Goal: Task Accomplishment & Management: Use online tool/utility

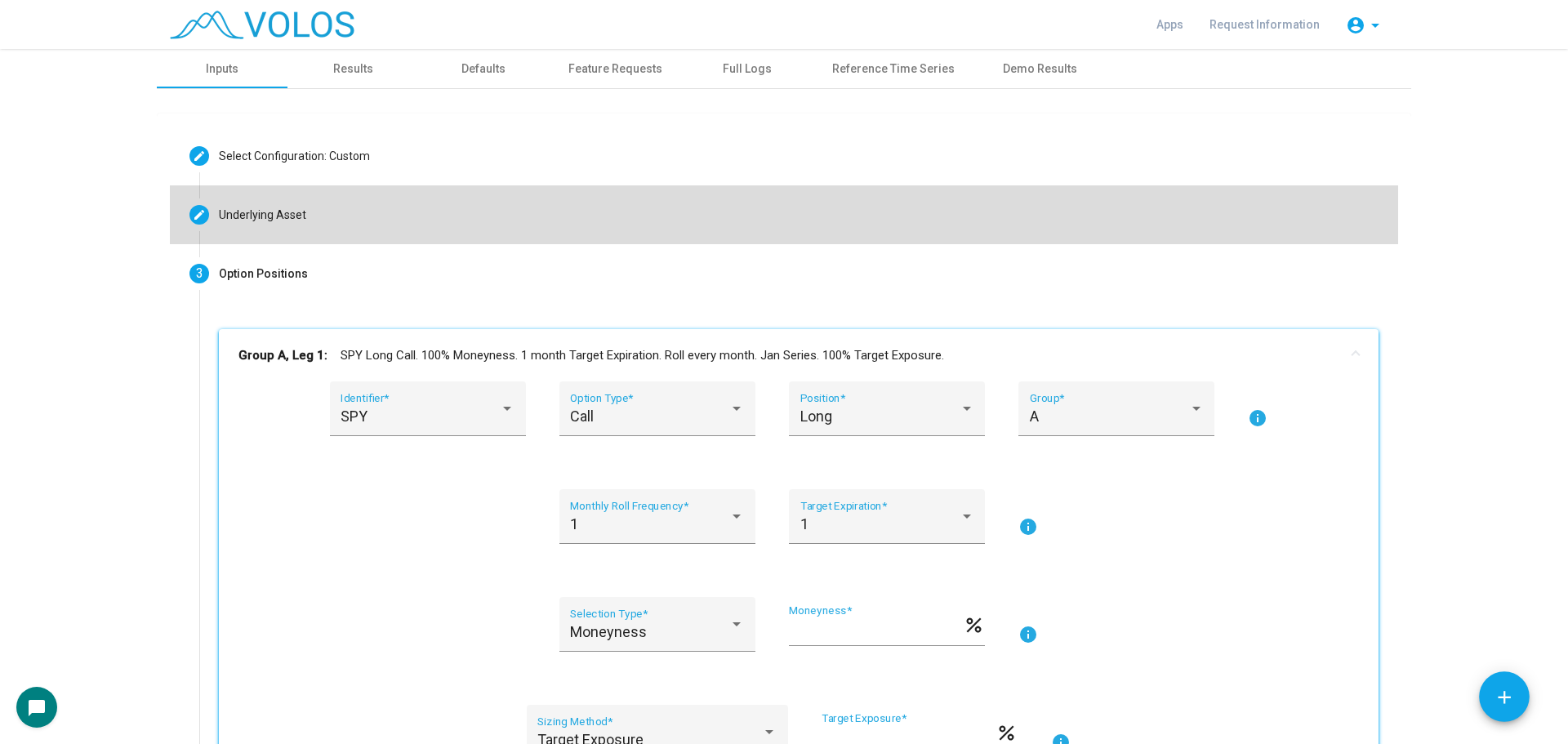
click at [357, 218] on mat-step-header "Editable create Underlying Asset" at bounding box center [784, 214] width 1228 height 59
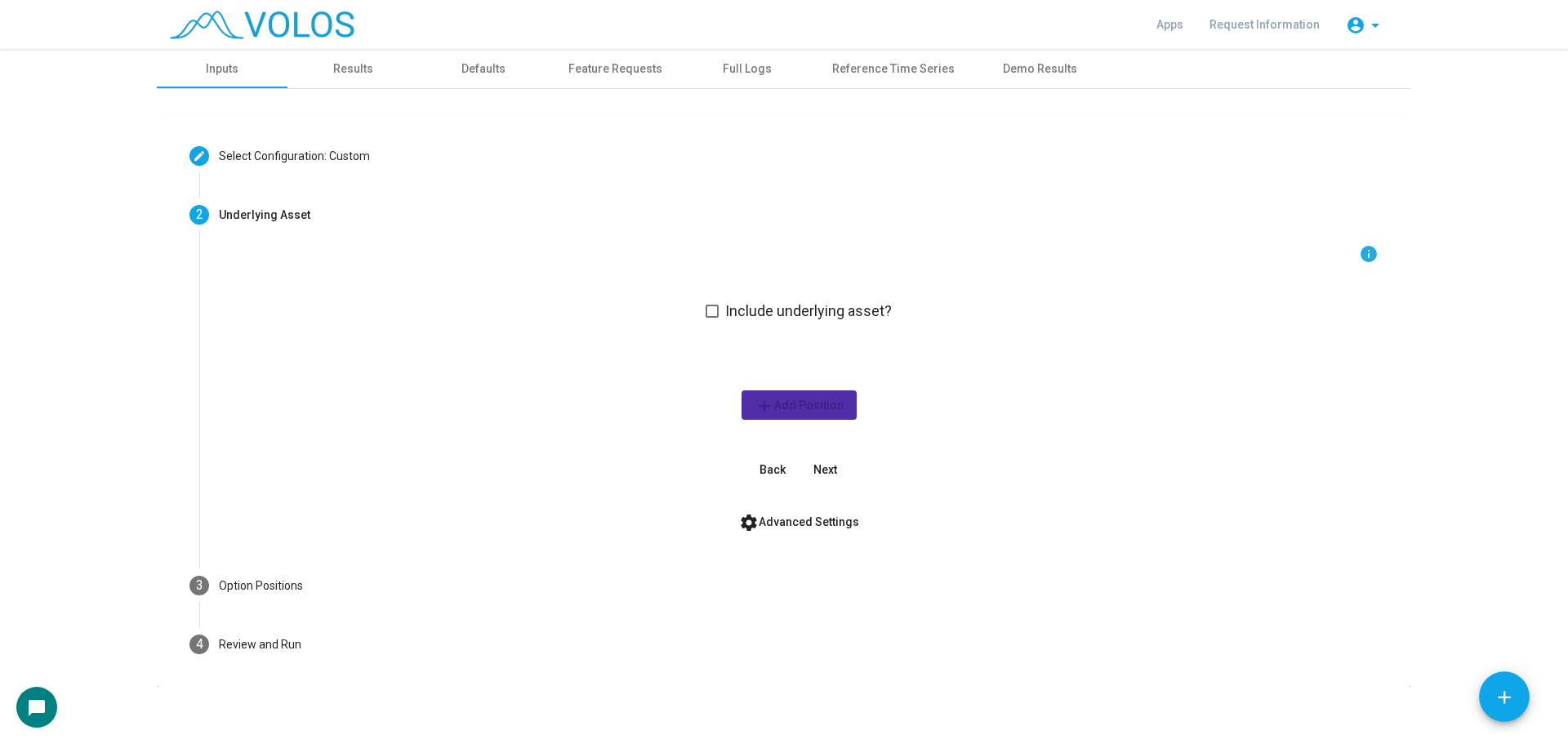
click at [699, 304] on div "info Include underlying asset? add Add Position Back Next" at bounding box center [799, 364] width 1160 height 240
click at [707, 312] on span at bounding box center [712, 311] width 13 height 13
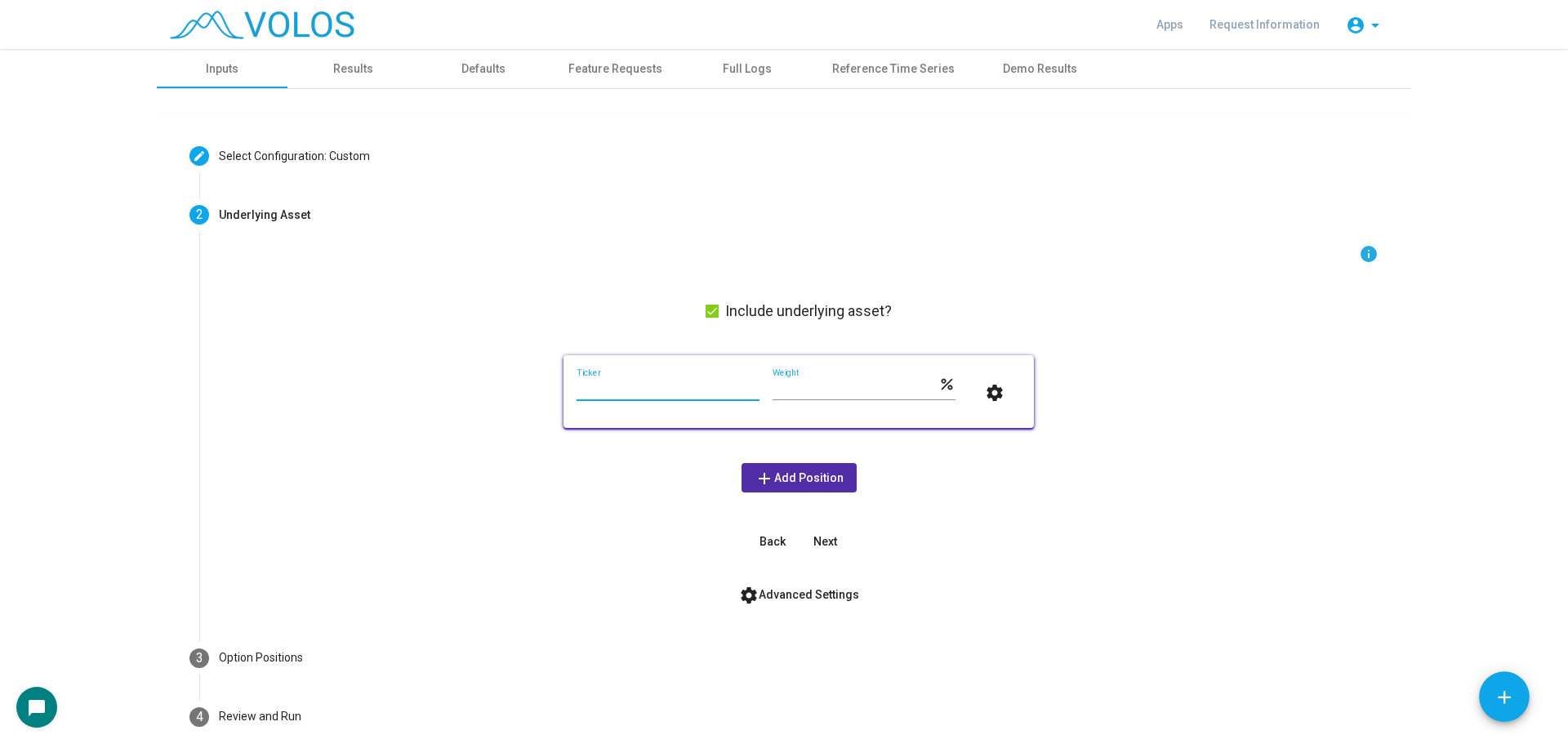
click at [637, 390] on input "Ticker" at bounding box center [667, 390] width 182 height 13
type input "***"
click at [969, 377] on button "settings" at bounding box center [995, 392] width 52 height 30
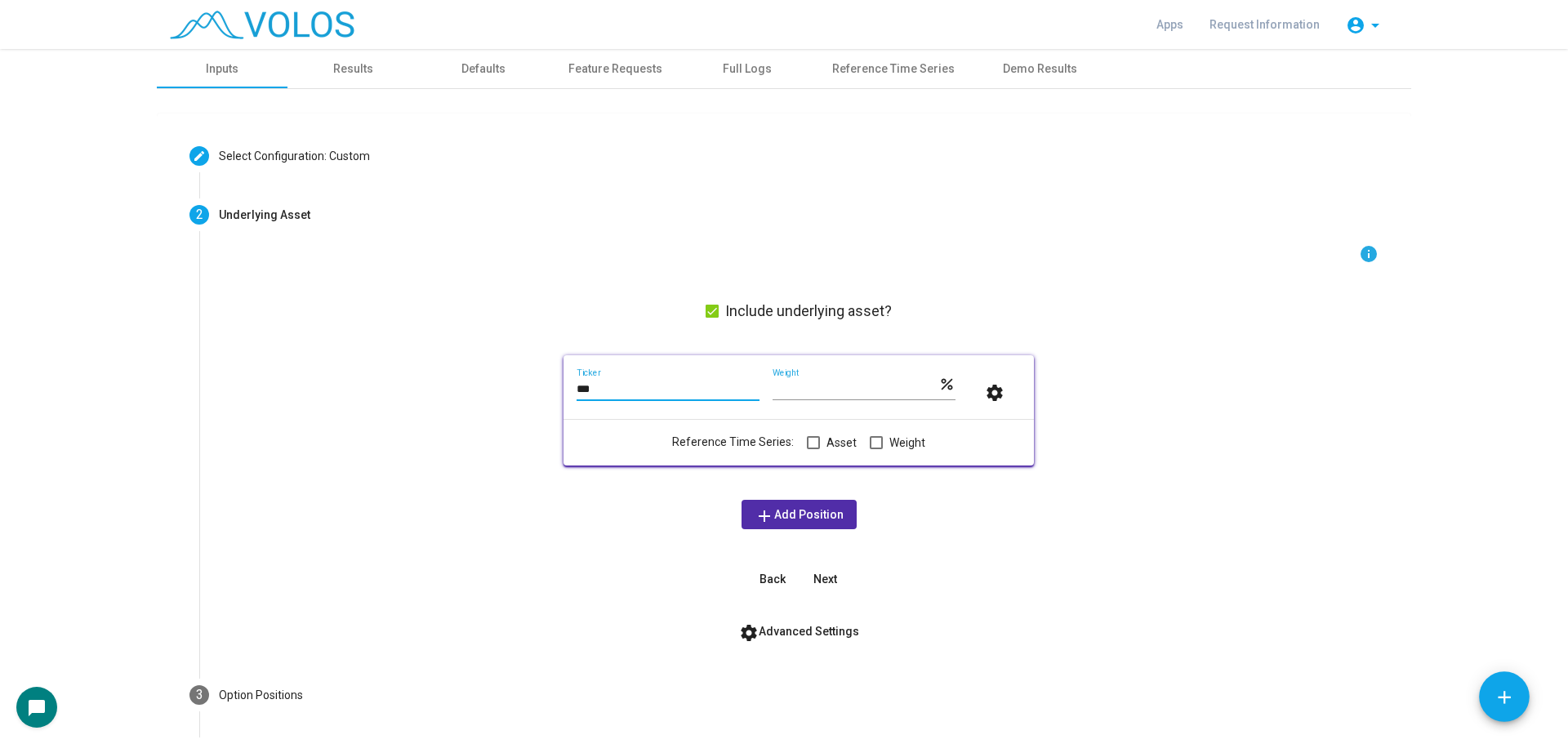
click at [449, 489] on div "info Include underlying asset? *** Ticker *** Weight percent settings Reference…" at bounding box center [799, 419] width 1160 height 349
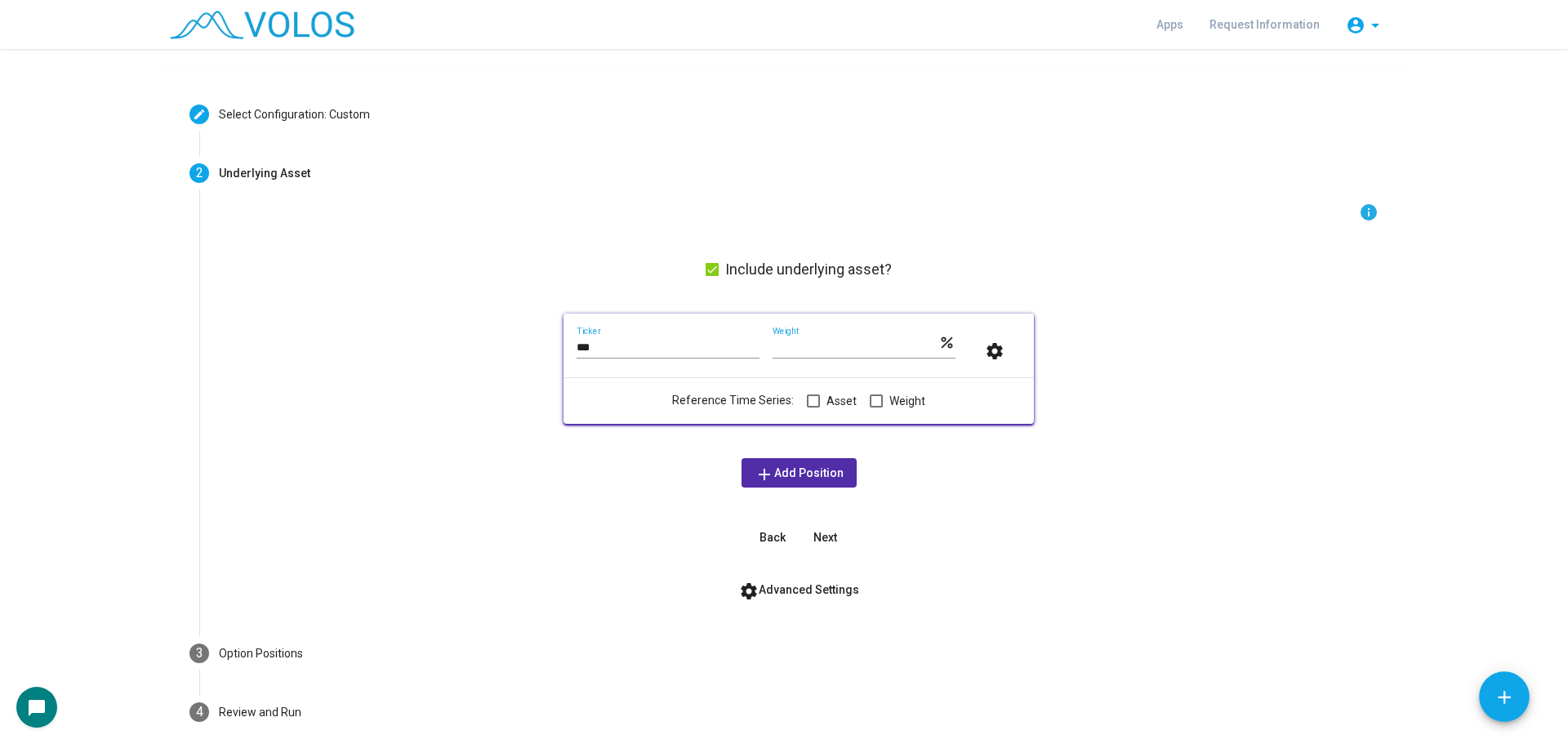
scroll to position [82, 0]
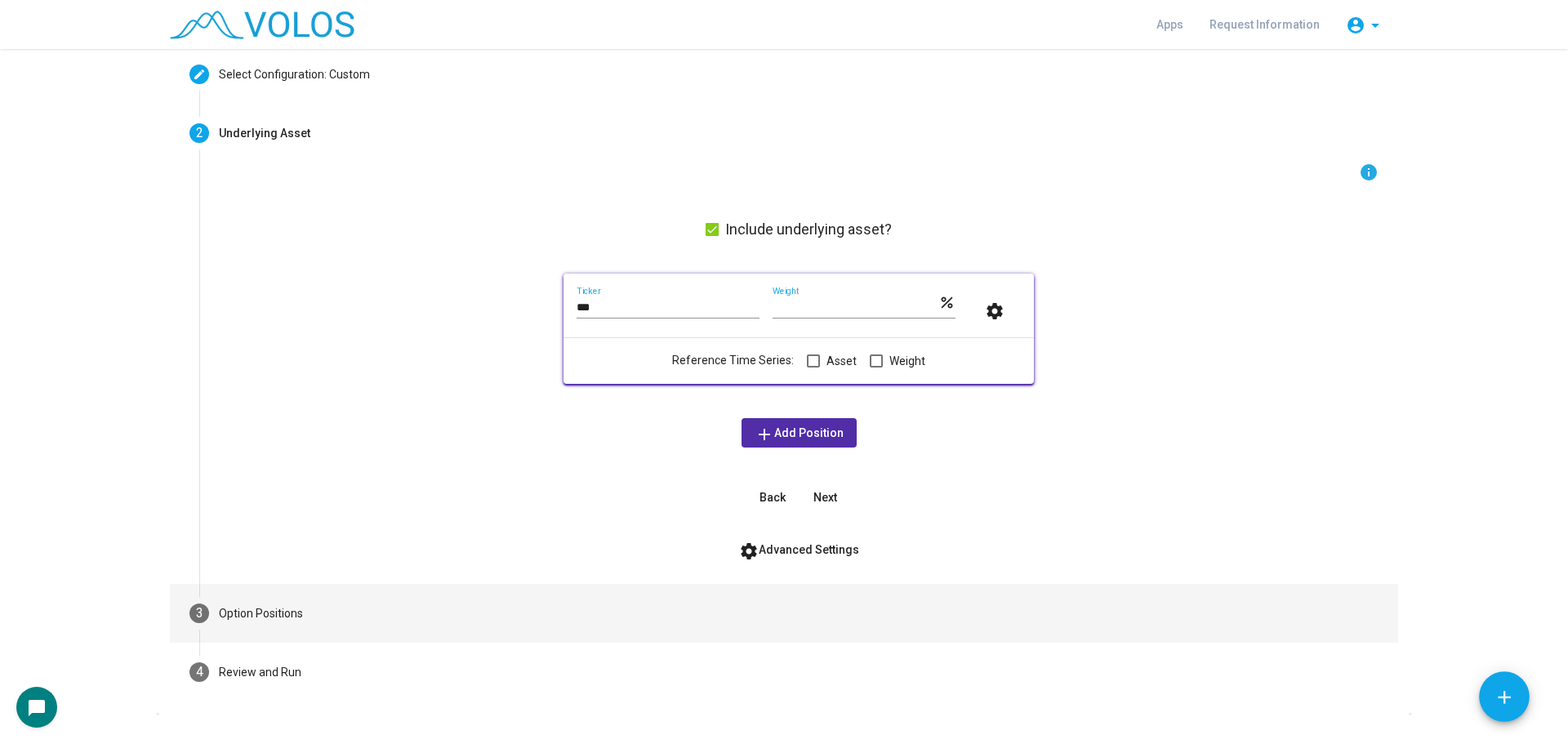
click at [434, 596] on mat-step-header "3 Option Positions" at bounding box center [784, 612] width 1228 height 59
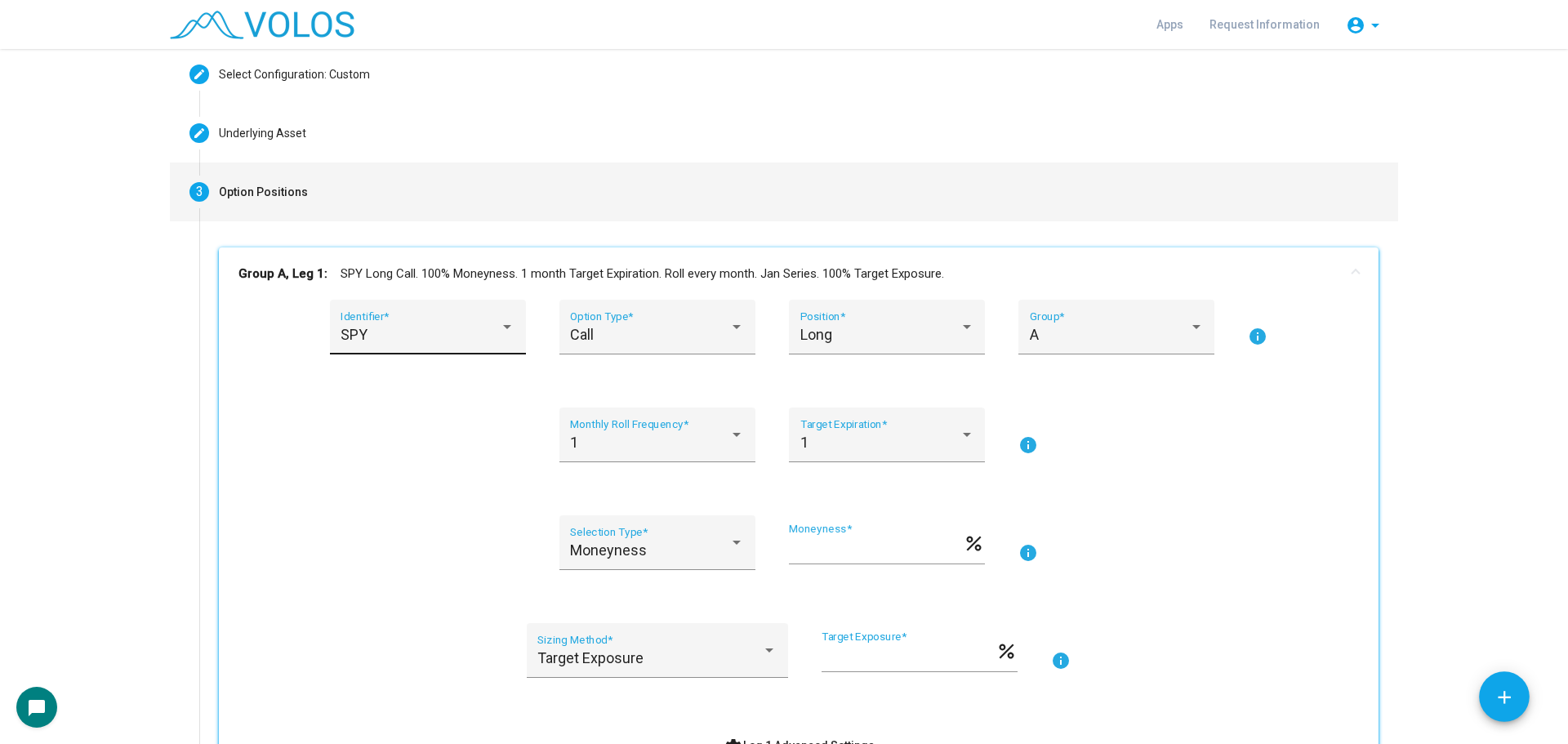
click at [420, 348] on div "SPY Identifier *" at bounding box center [427, 332] width 174 height 43
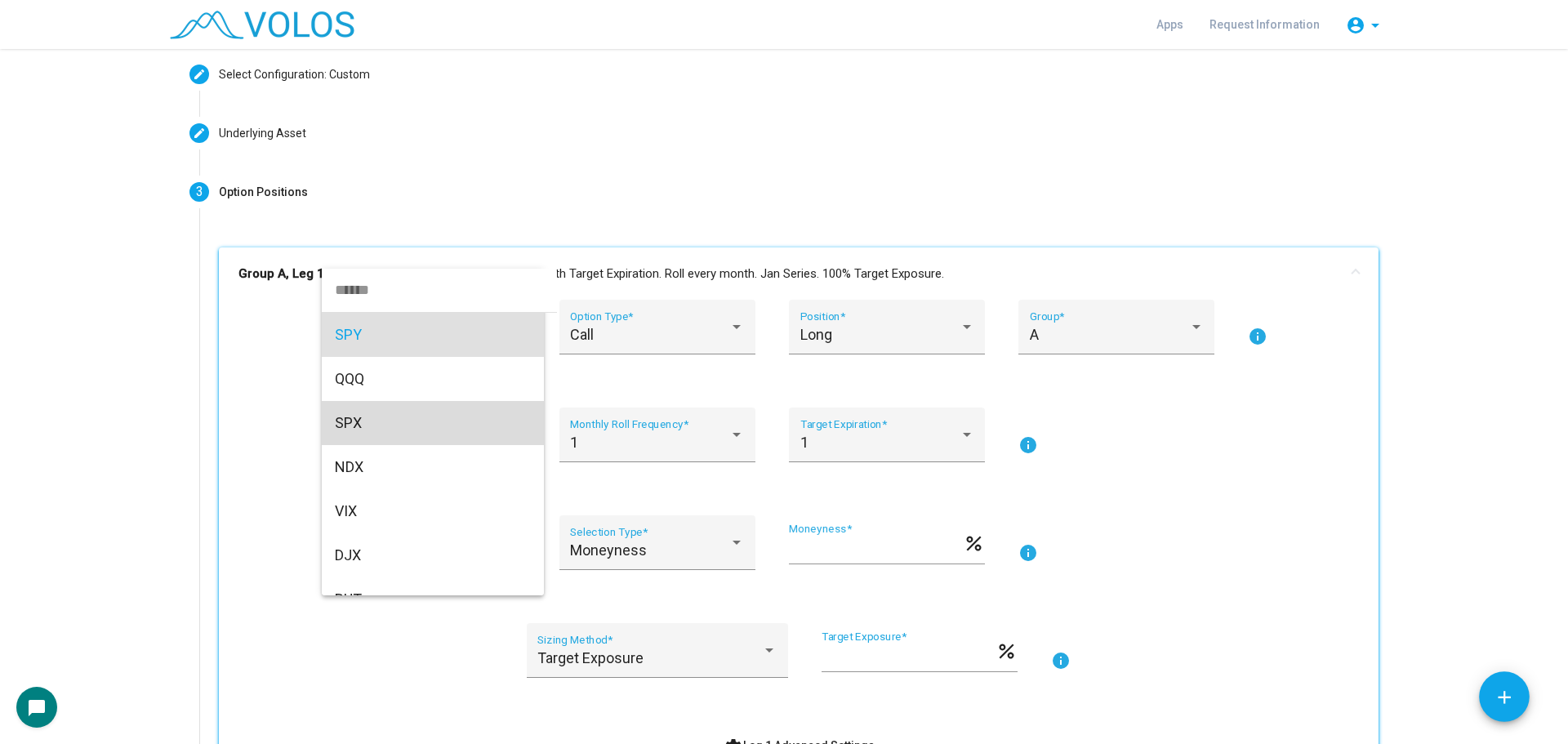
click at [407, 430] on span "SPX" at bounding box center [433, 423] width 196 height 44
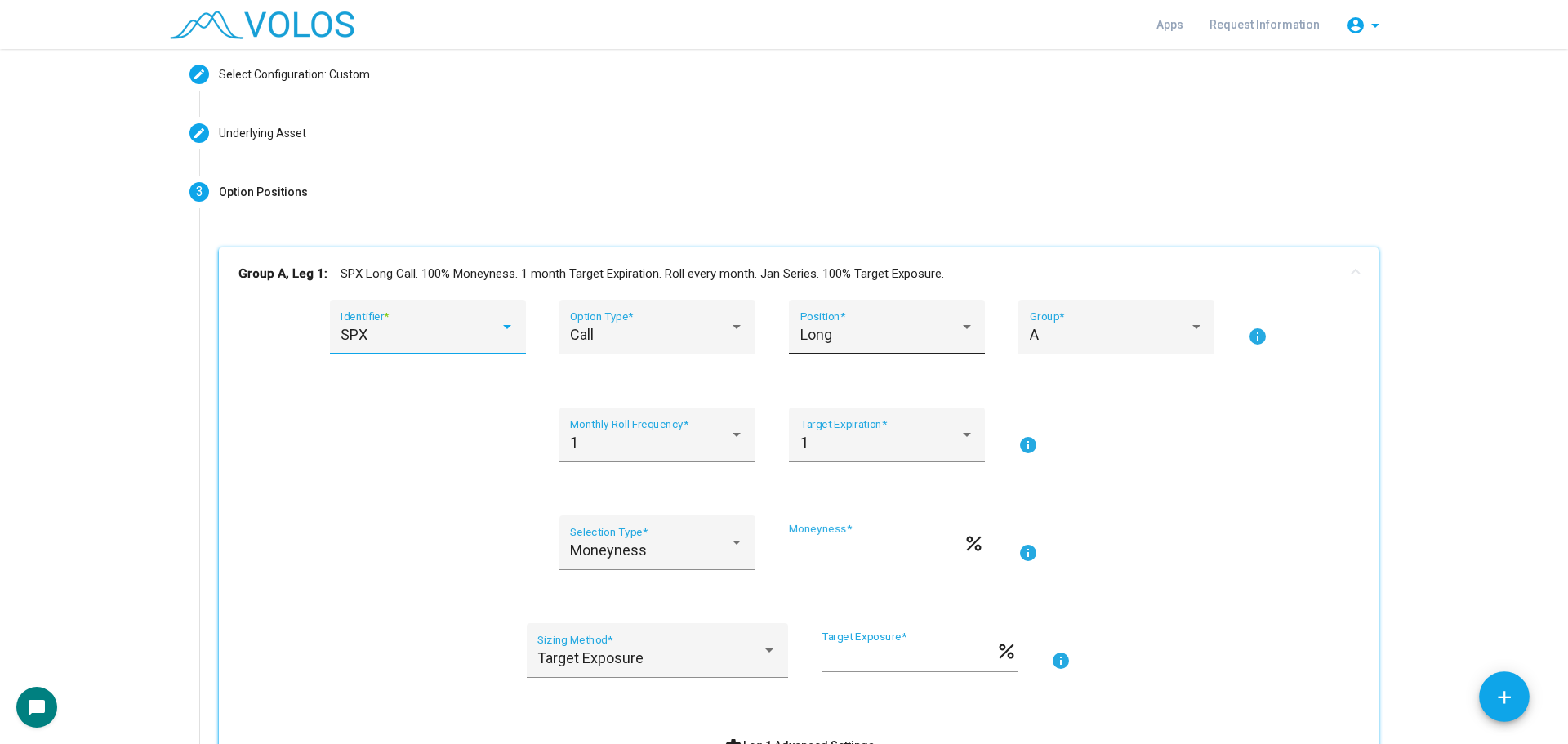
click at [821, 315] on div "Long Position *" at bounding box center [886, 332] width 174 height 43
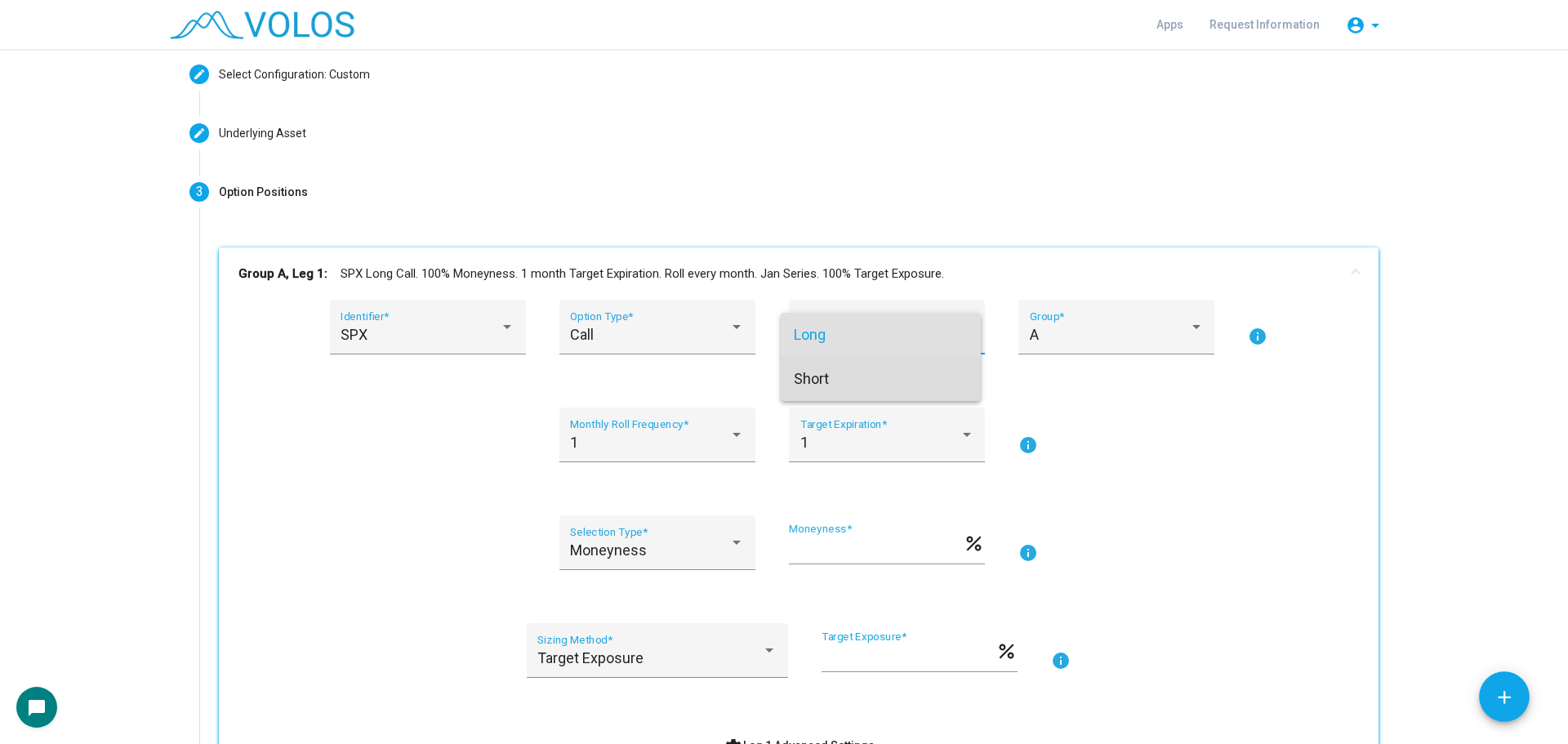
click at [856, 383] on span "Short" at bounding box center [880, 379] width 174 height 44
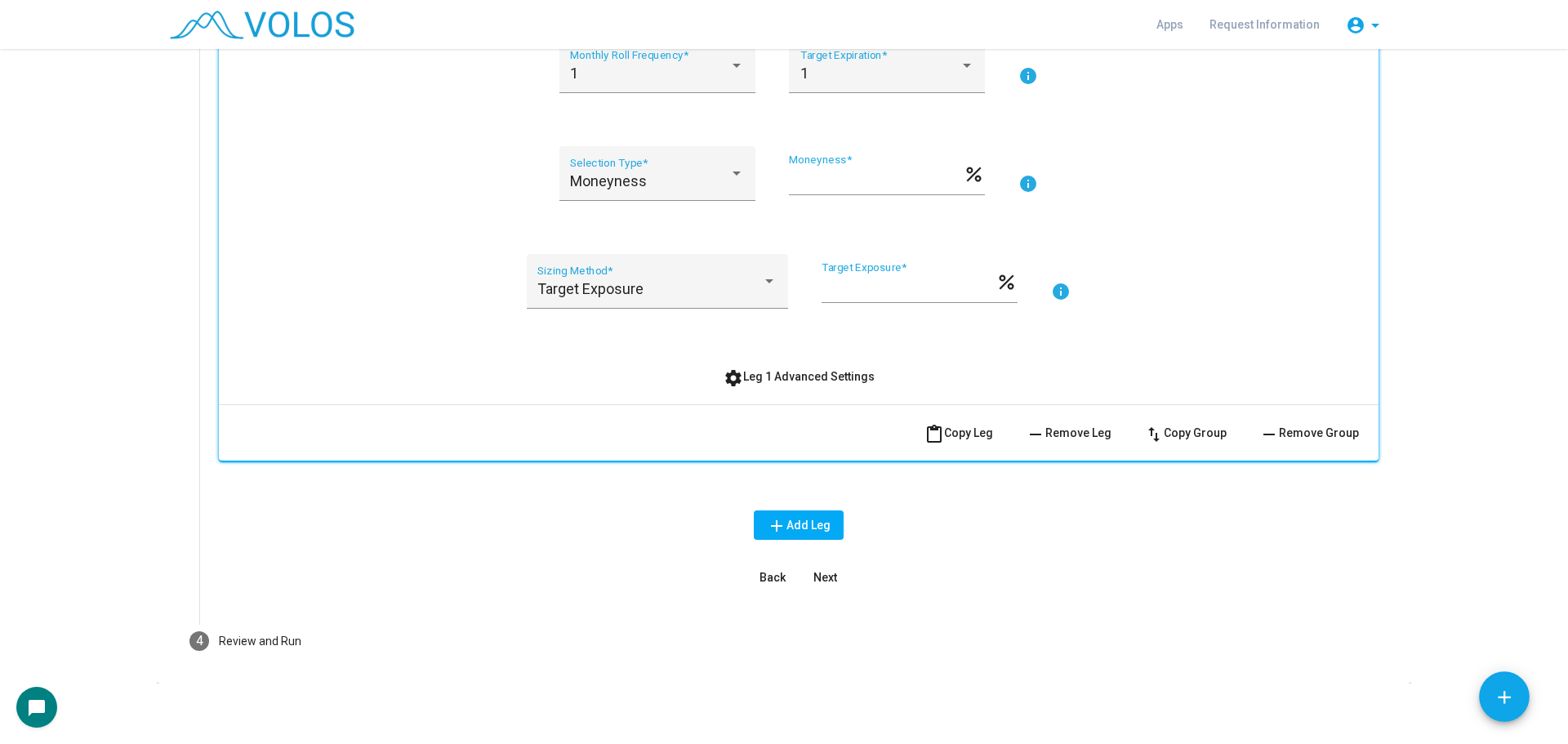
scroll to position [456, 0]
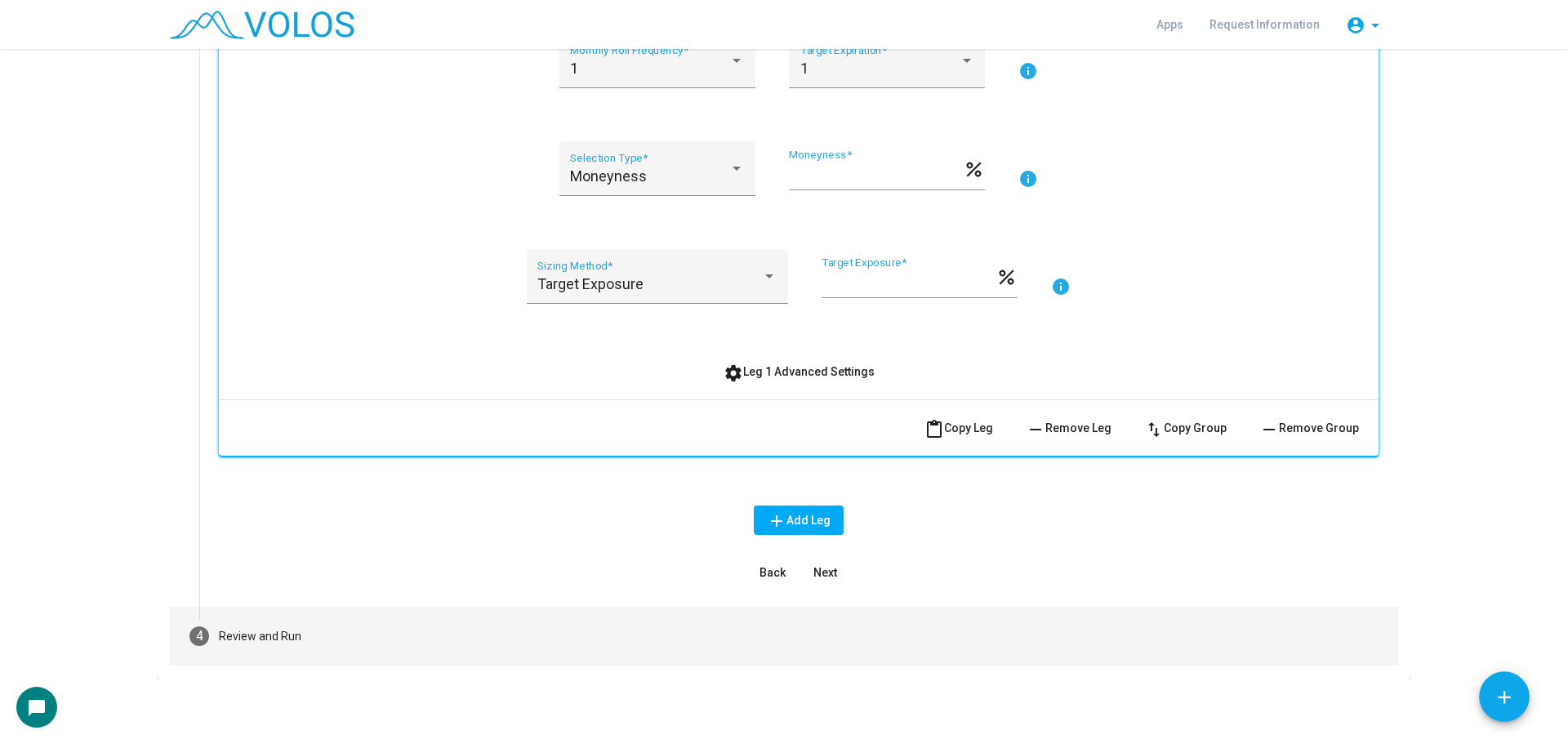
click at [355, 611] on mat-step-header "4 Review and Run" at bounding box center [784, 636] width 1228 height 59
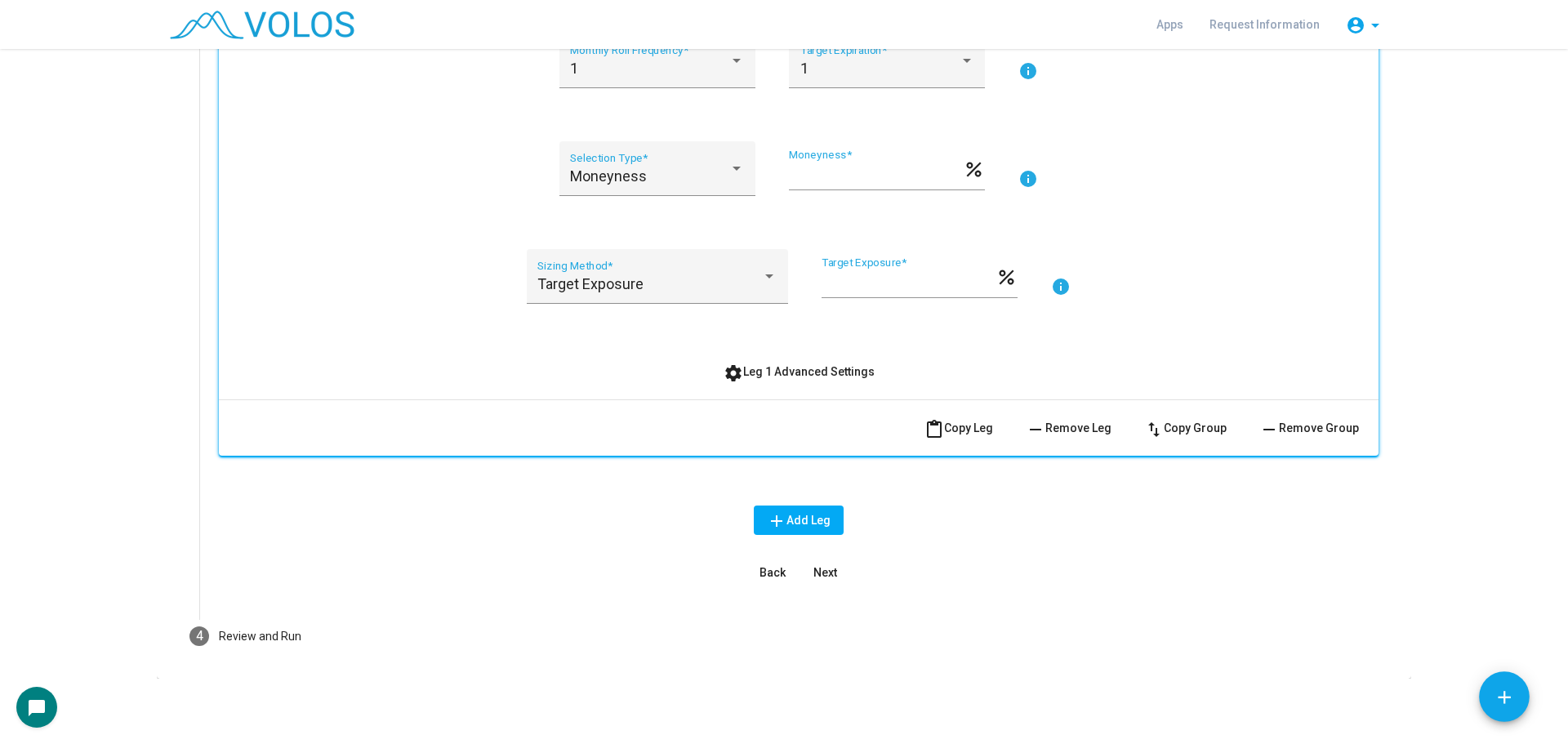
scroll to position [84, 0]
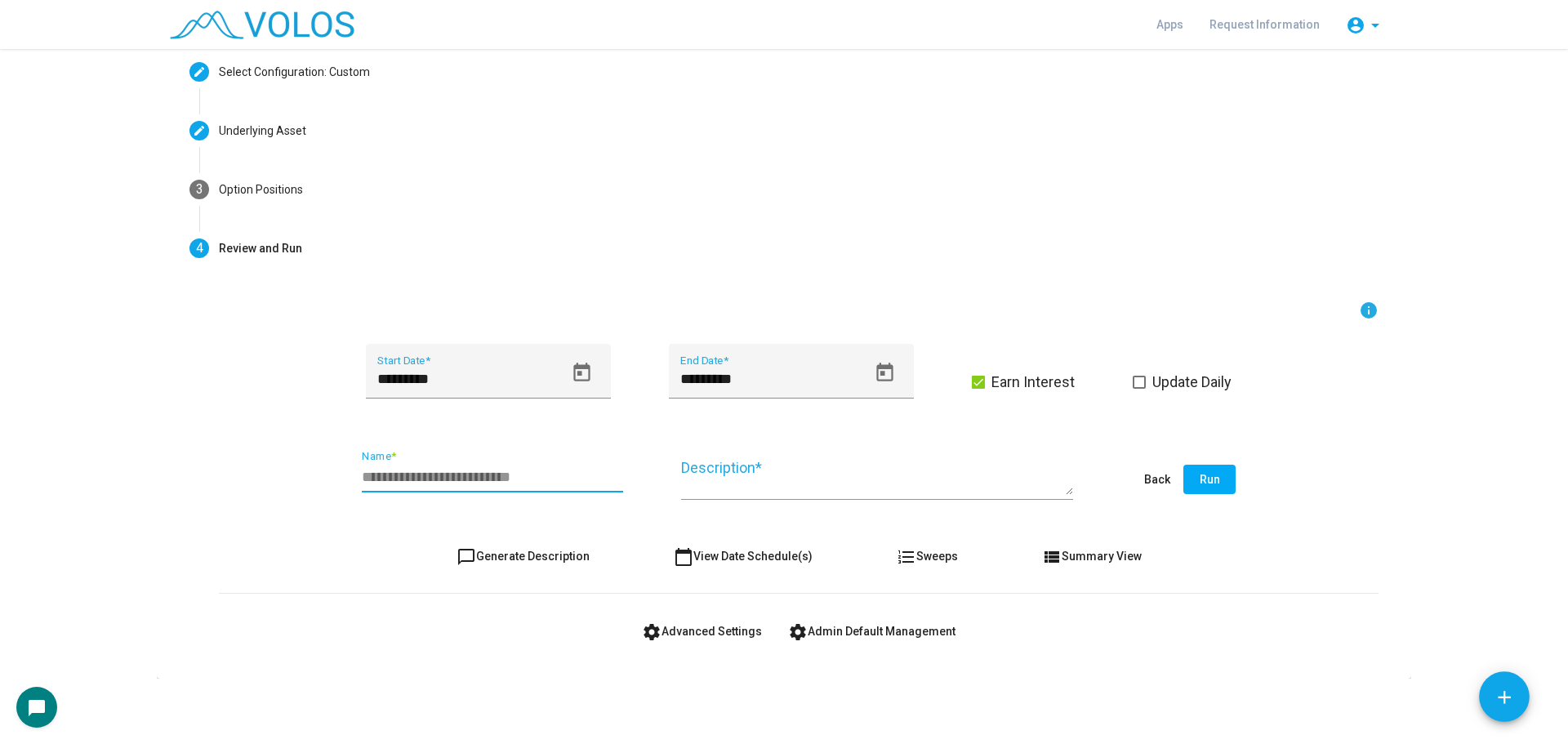
click at [447, 474] on input "Name *" at bounding box center [493, 476] width 261 height 16
click at [576, 372] on icon "Open calendar" at bounding box center [581, 372] width 22 height 22
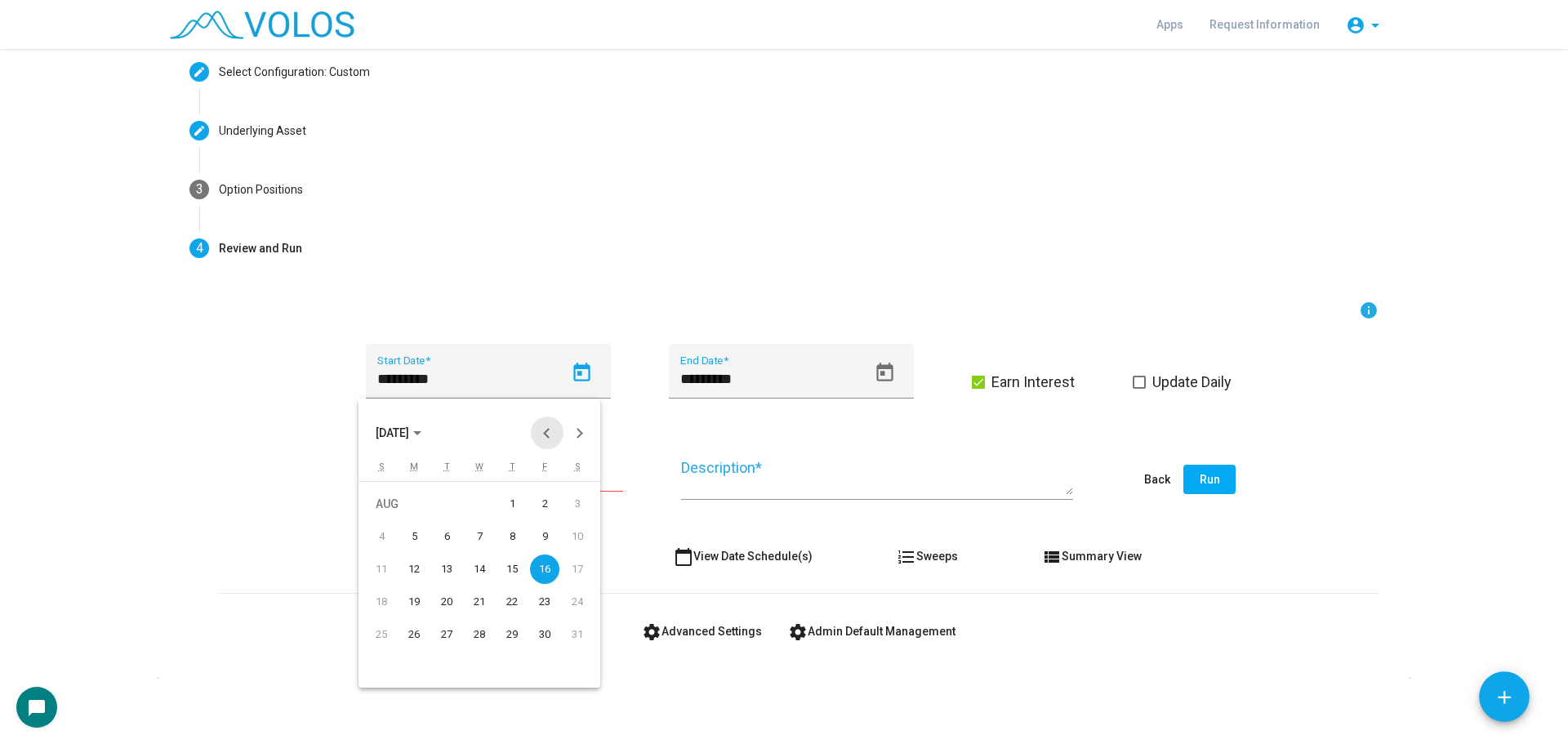
click at [538, 439] on button "Previous month" at bounding box center [547, 433] width 33 height 33
click at [582, 432] on button "Next month" at bounding box center [580, 433] width 33 height 33
click at [413, 543] on div "1" at bounding box center [414, 536] width 30 height 30
type input "********"
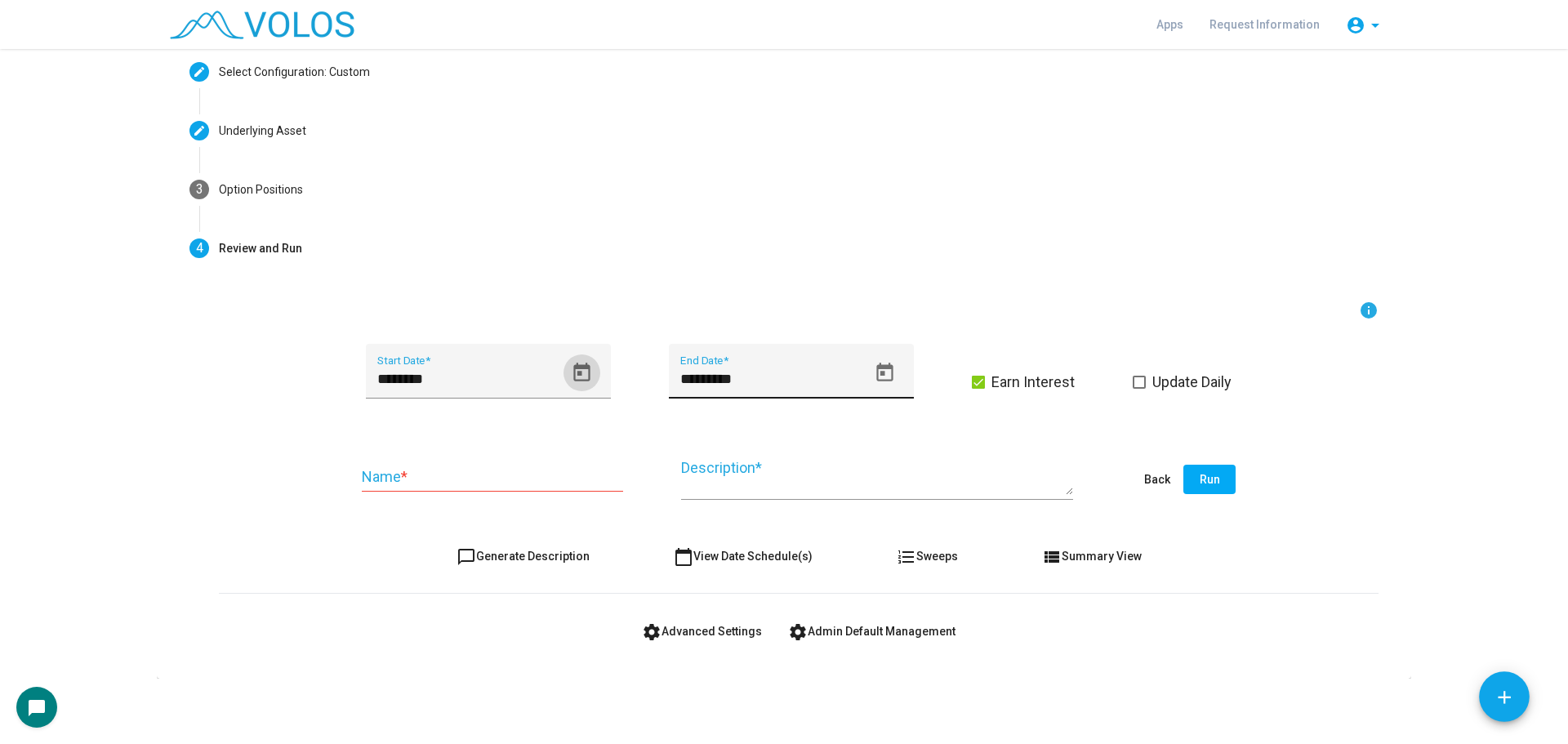
click at [881, 369] on icon "Open calendar" at bounding box center [883, 372] width 16 height 19
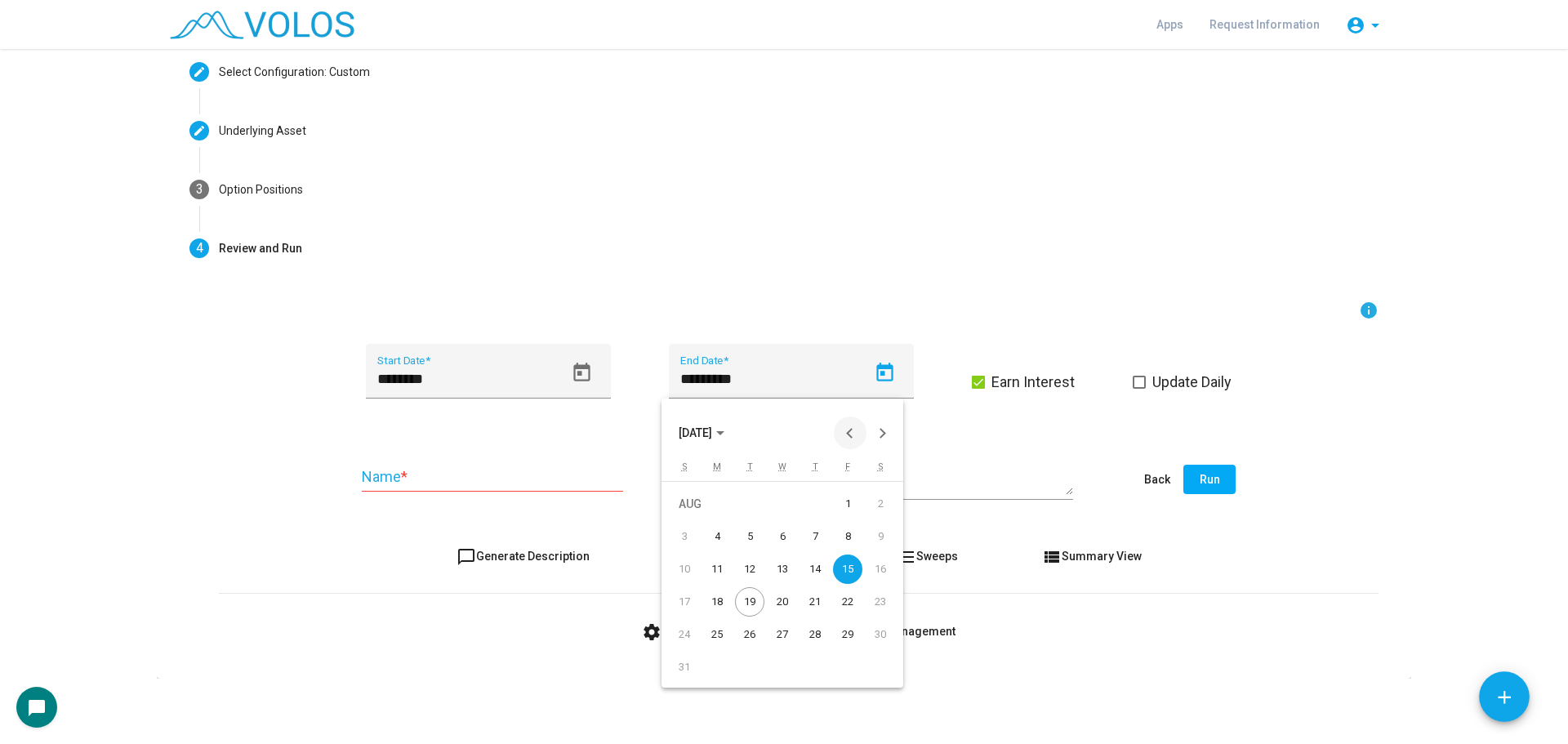
click at [846, 431] on button "Previous month" at bounding box center [850, 433] width 33 height 33
click at [756, 532] on div "1" at bounding box center [749, 536] width 30 height 30
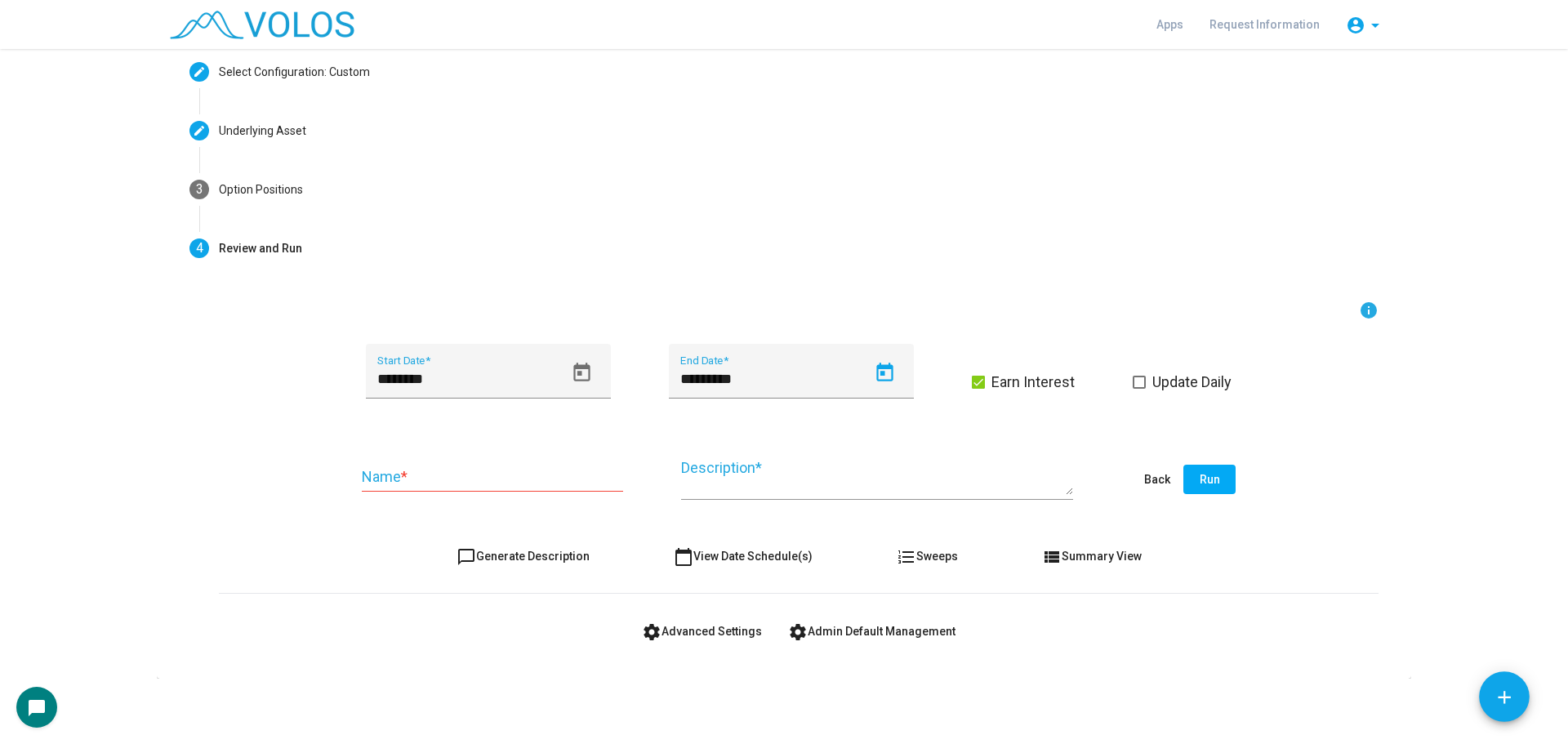
type input "********"
click at [495, 482] on input "Name *" at bounding box center [493, 476] width 261 height 16
type input "**********"
click at [479, 554] on span "chat_bubble_outline Generate Description" at bounding box center [522, 556] width 133 height 13
type textarea "**********"
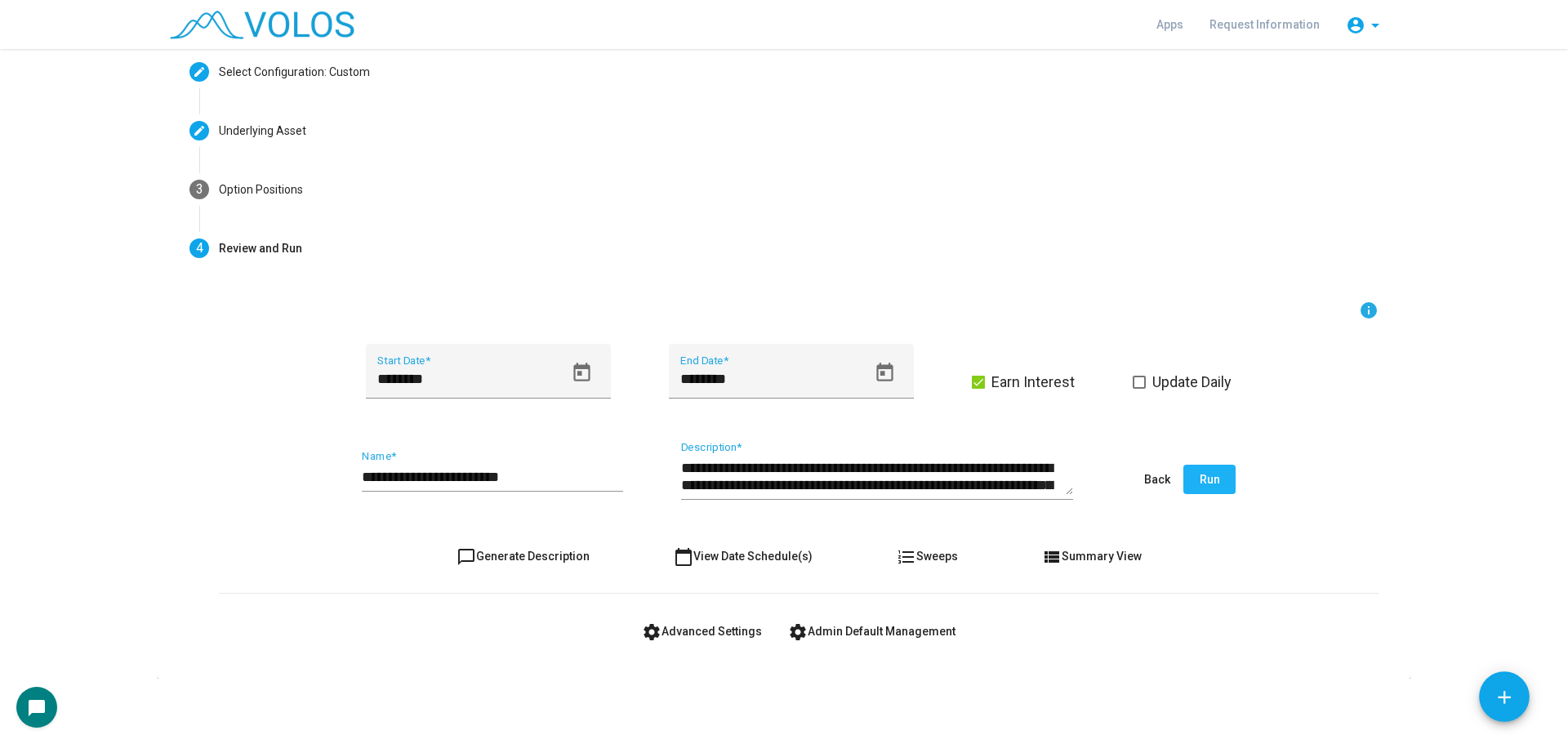
click at [1215, 477] on button "Run" at bounding box center [1209, 479] width 52 height 30
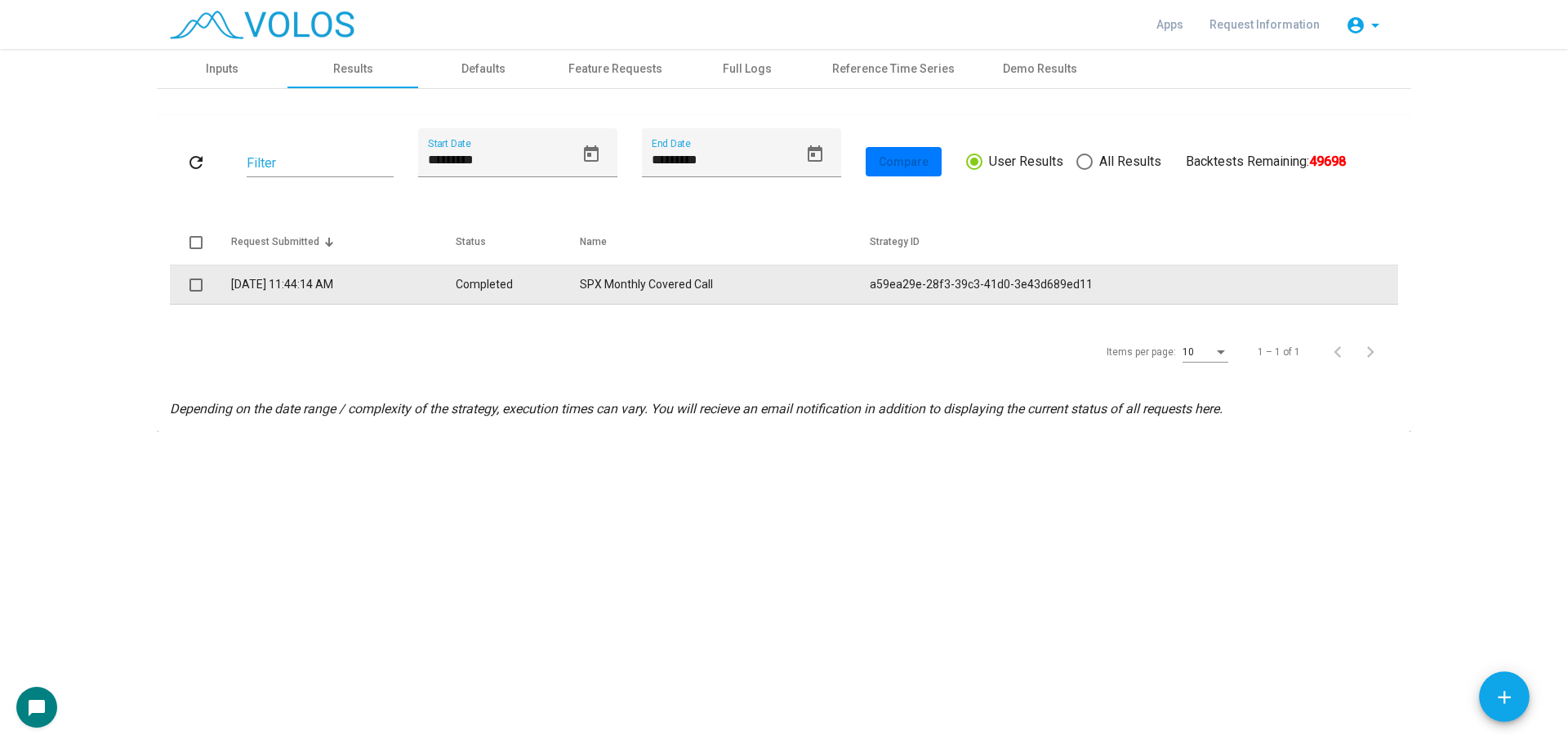
click at [455, 292] on td "[DATE] 11:44:14 AM" at bounding box center [343, 284] width 224 height 39
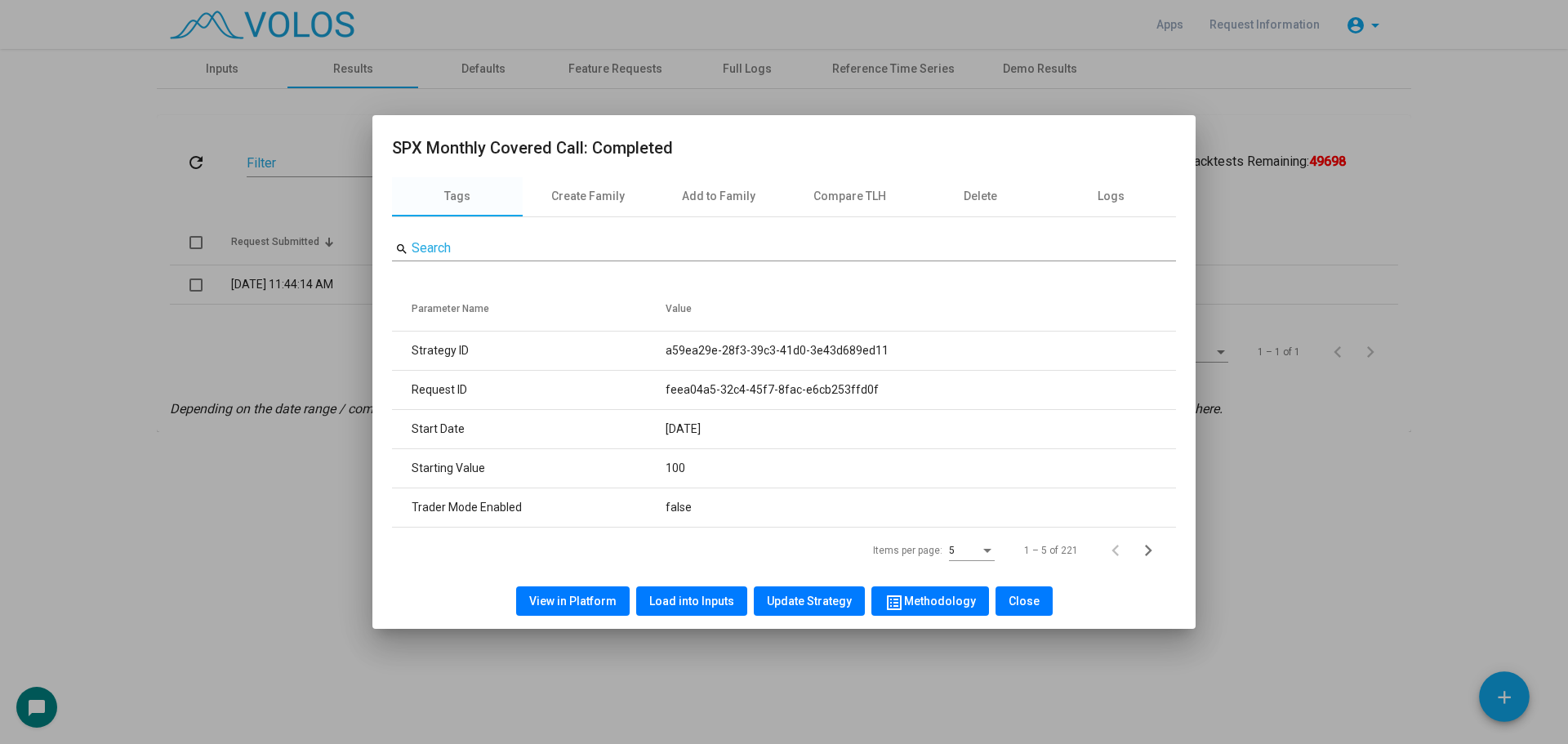
click at [678, 594] on span "Load into Inputs" at bounding box center [691, 601] width 84 height 13
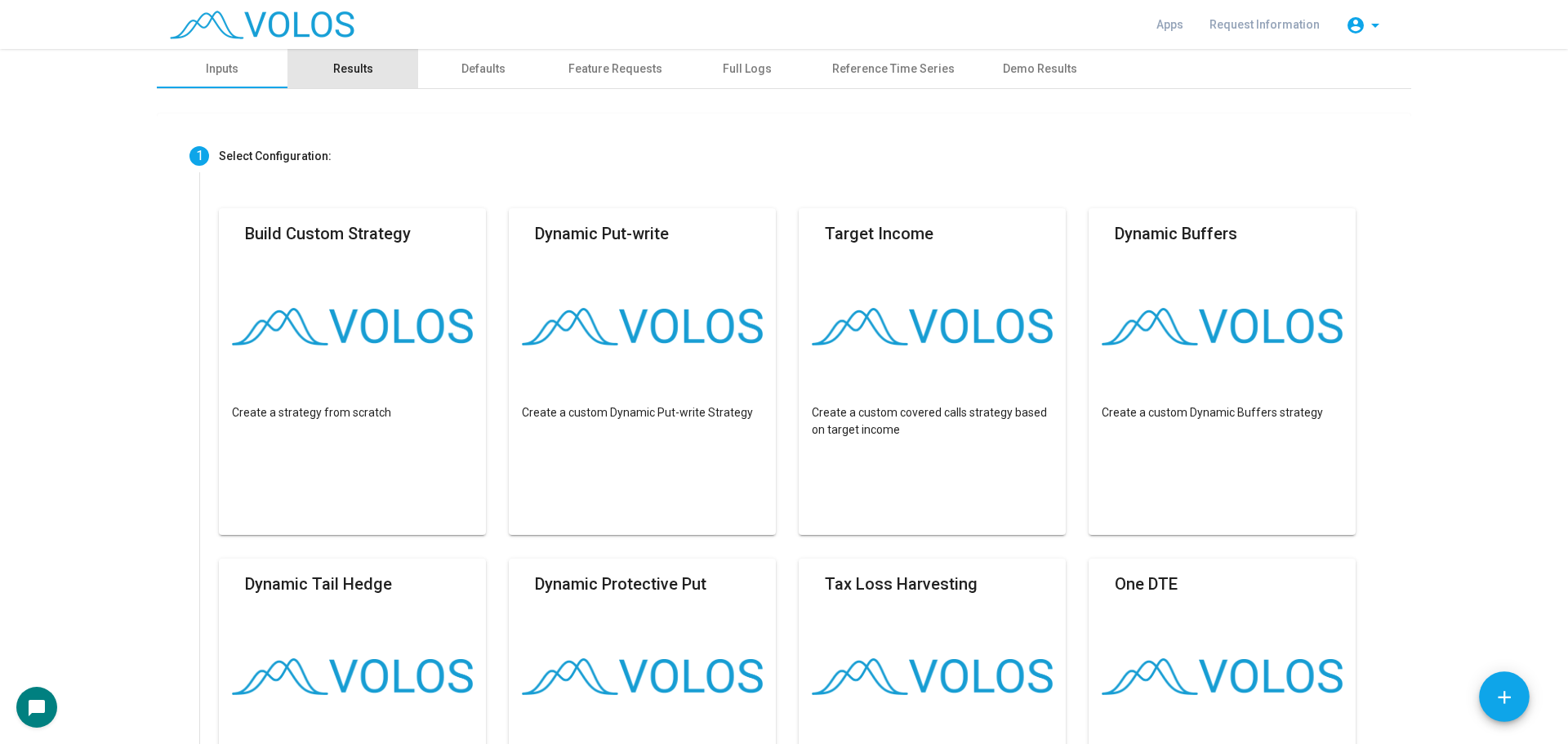
click at [342, 84] on div "Results" at bounding box center [352, 68] width 131 height 39
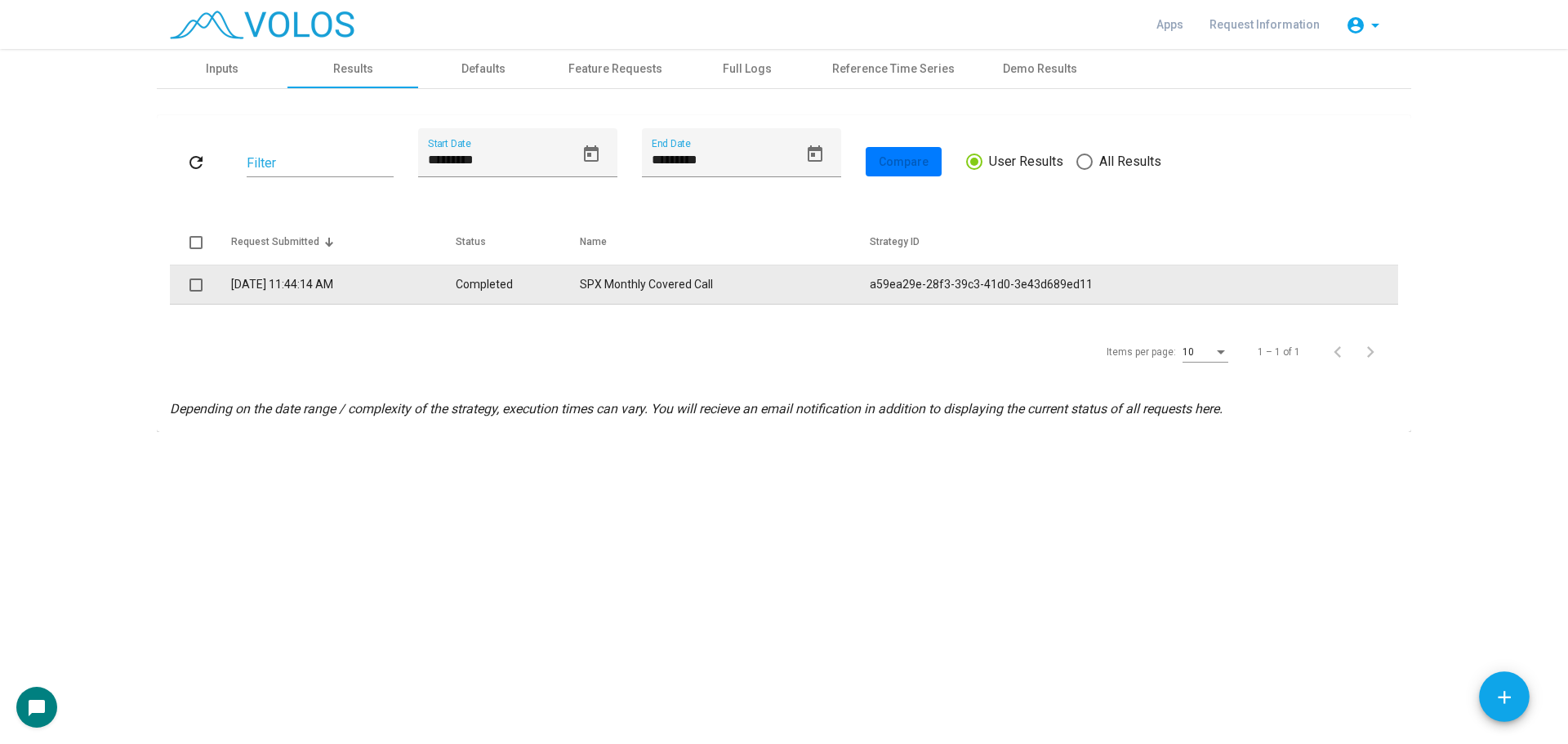
click at [411, 280] on td "[DATE] 11:44:14 AM" at bounding box center [343, 284] width 224 height 39
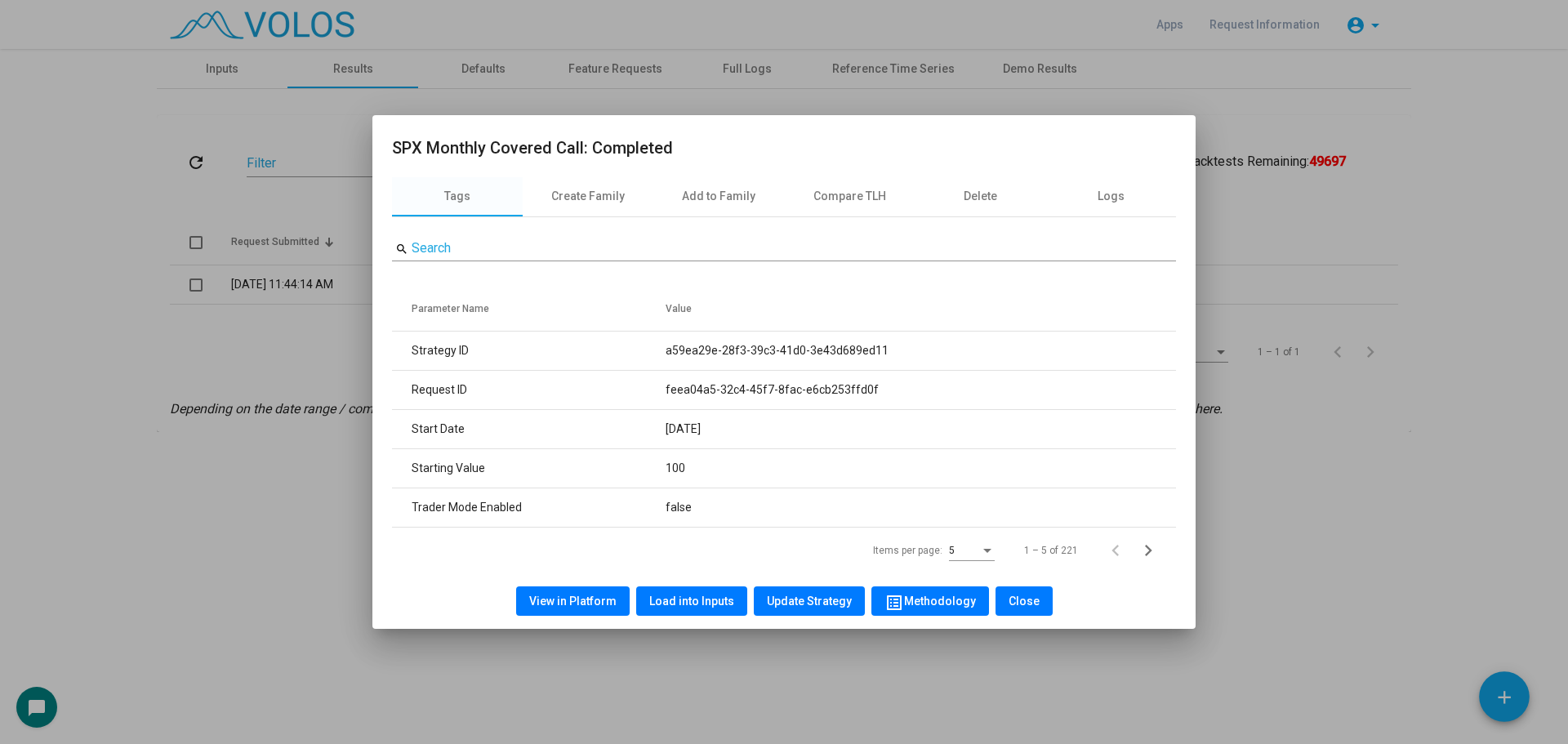
click at [586, 594] on span "View in Platform" at bounding box center [572, 601] width 87 height 13
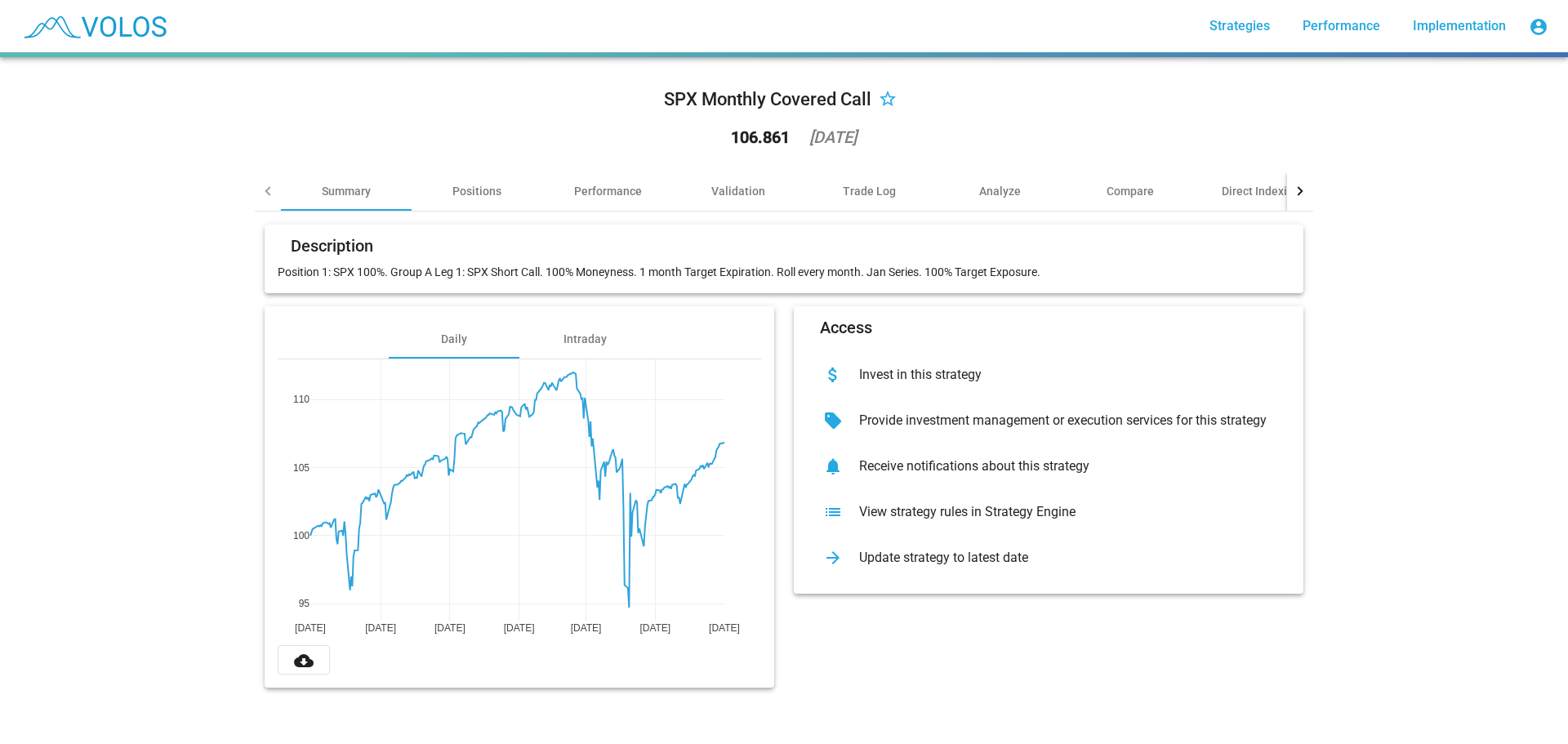
click at [200, 227] on div "SPX Monthly Covered Call star_border 106.861 2025-07-01 Summary Positions Perfo…" at bounding box center [784, 400] width 1568 height 686
click at [881, 180] on div "Trade Log" at bounding box center [869, 191] width 131 height 39
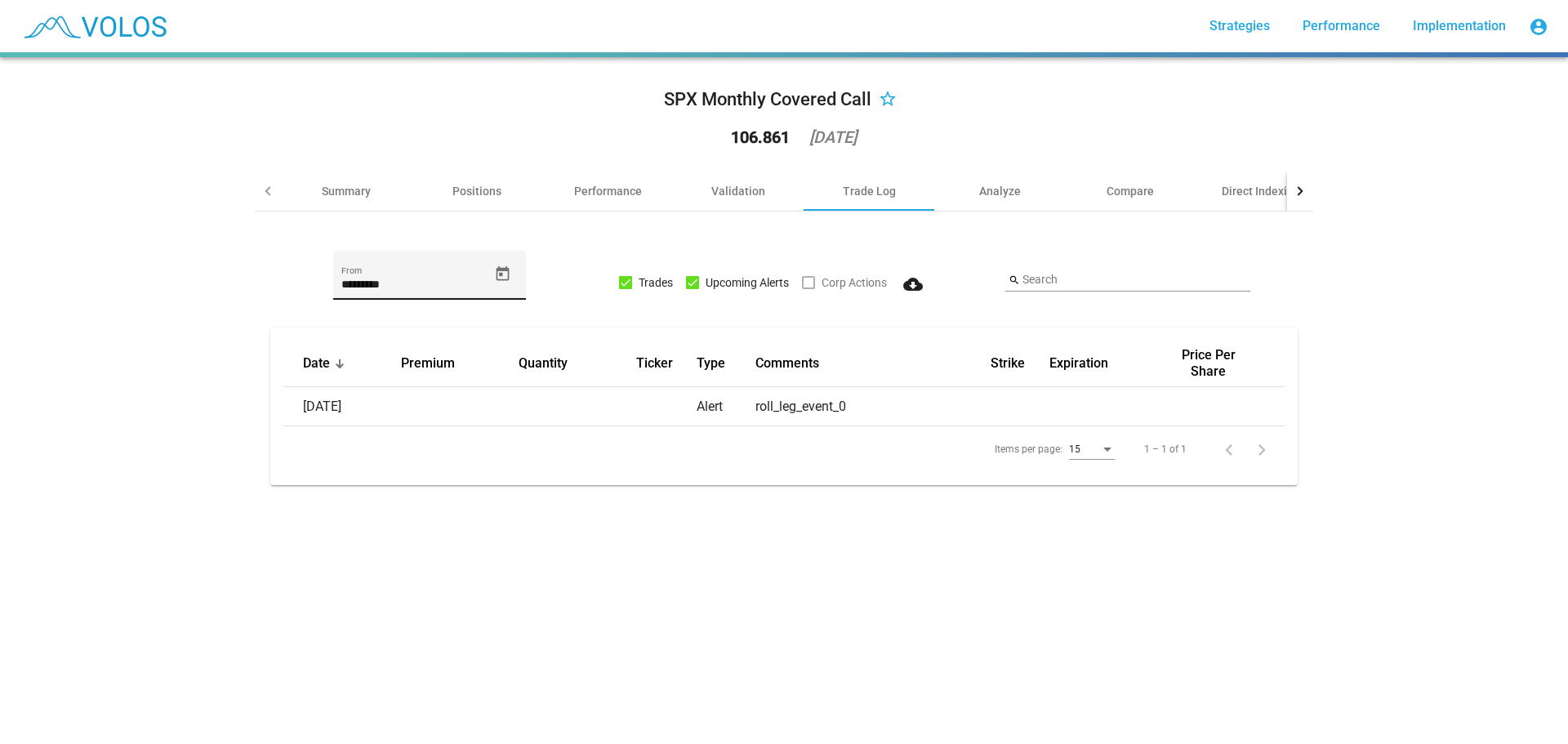
click at [502, 276] on icon "Open calendar" at bounding box center [503, 272] width 13 height 14
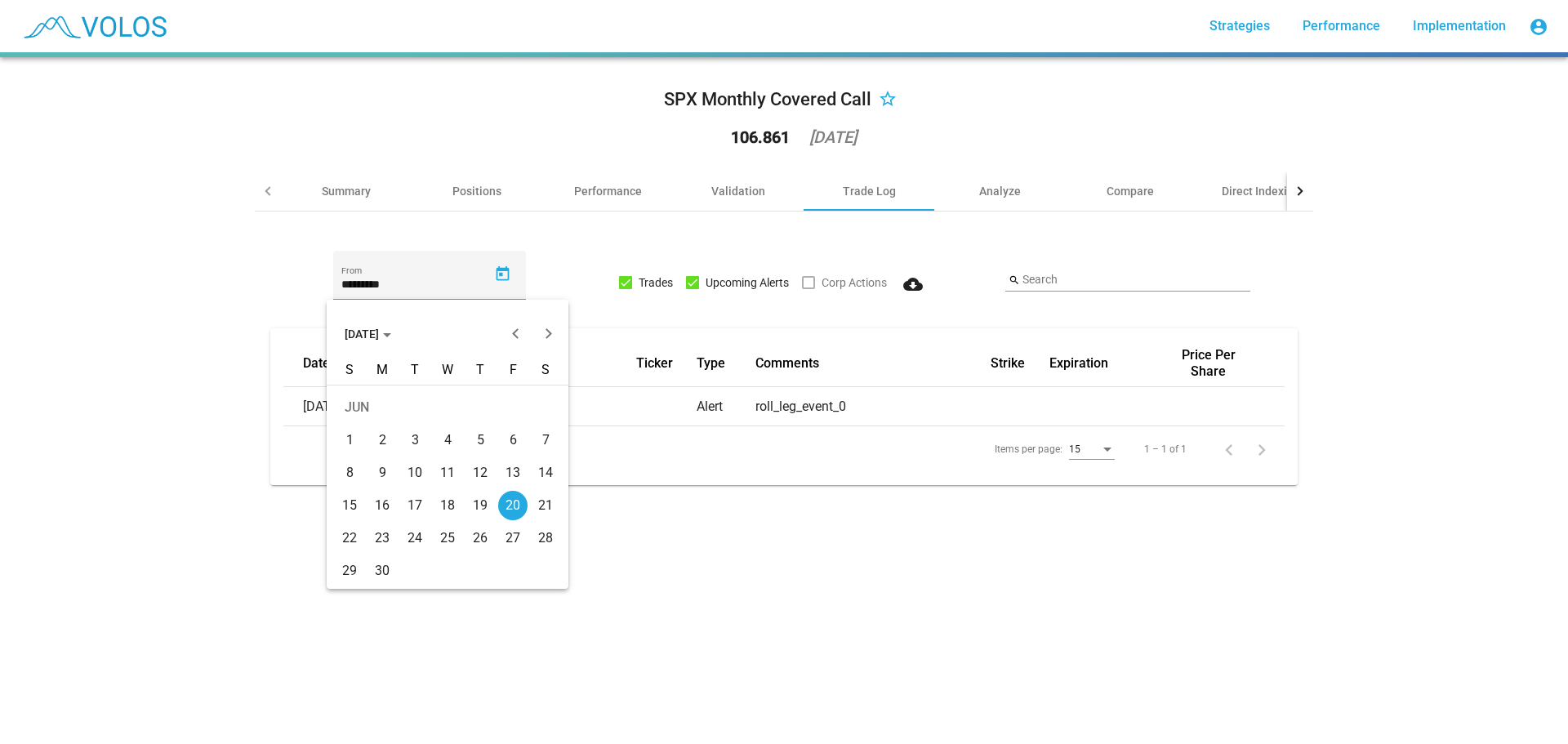
click at [404, 341] on button "JUN 2025" at bounding box center [368, 334] width 73 height 33
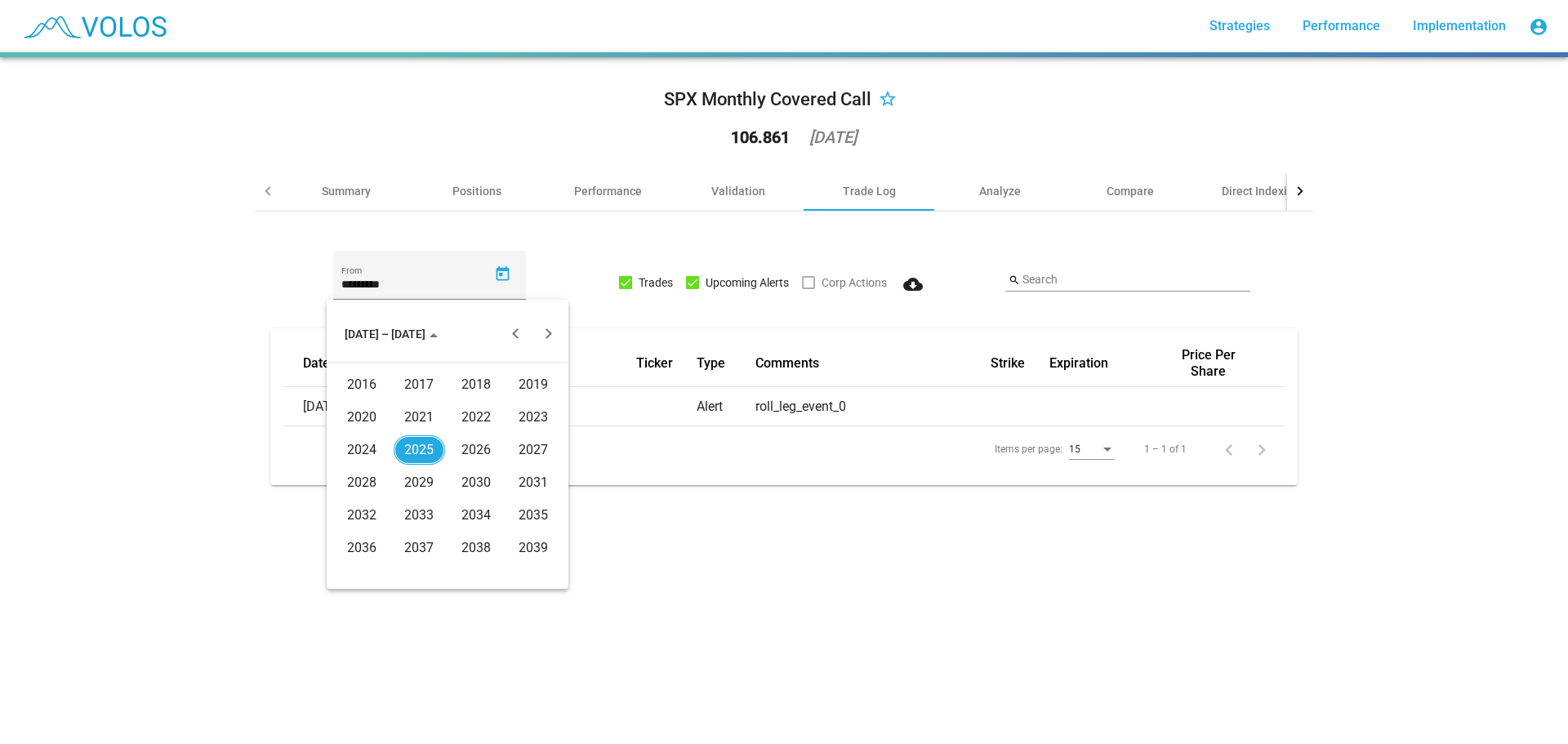
click at [363, 450] on div "2024" at bounding box center [362, 449] width 52 height 30
click at [480, 450] on div "[DATE]" at bounding box center [476, 449] width 52 height 30
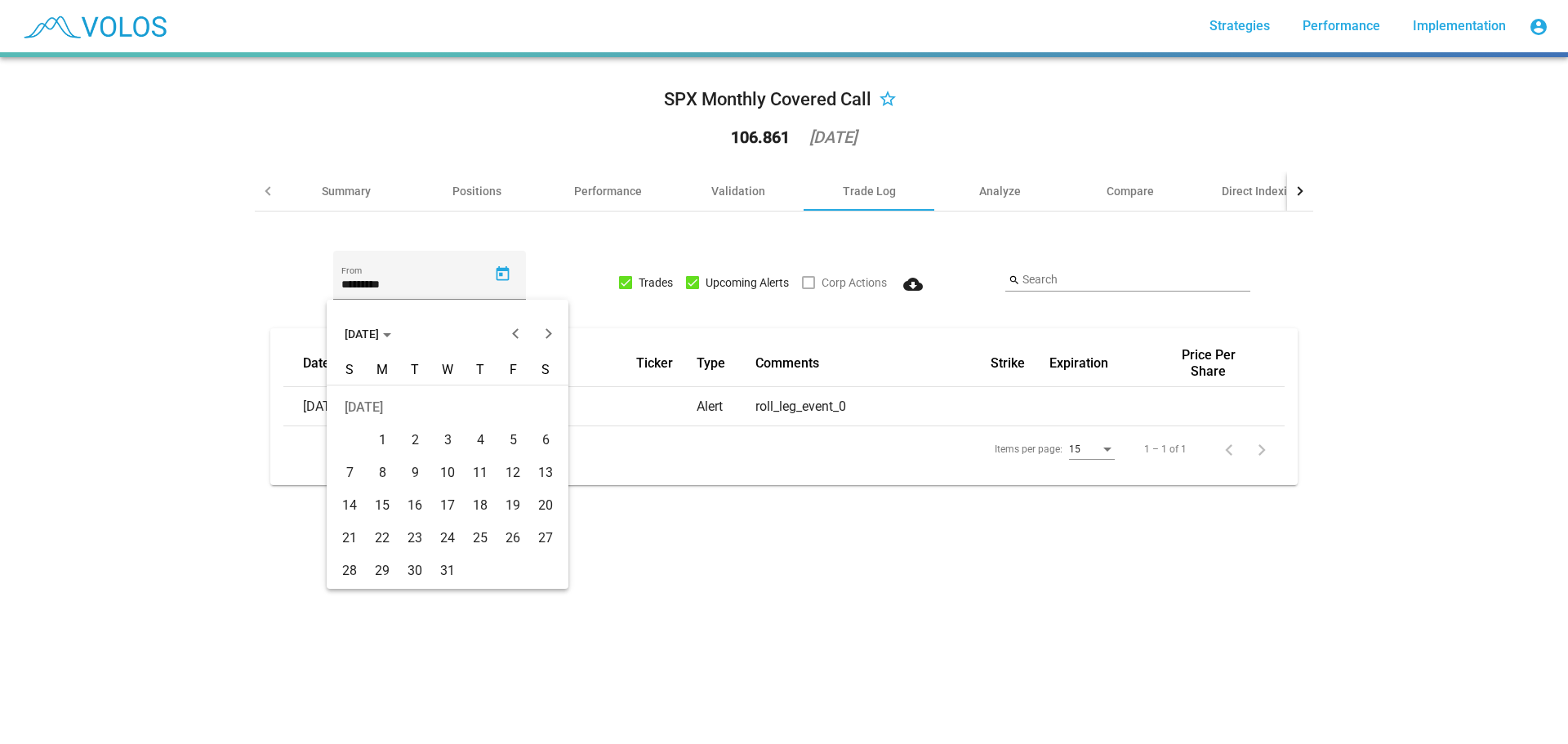
click at [390, 438] on div "1" at bounding box center [382, 440] width 30 height 30
type input "********"
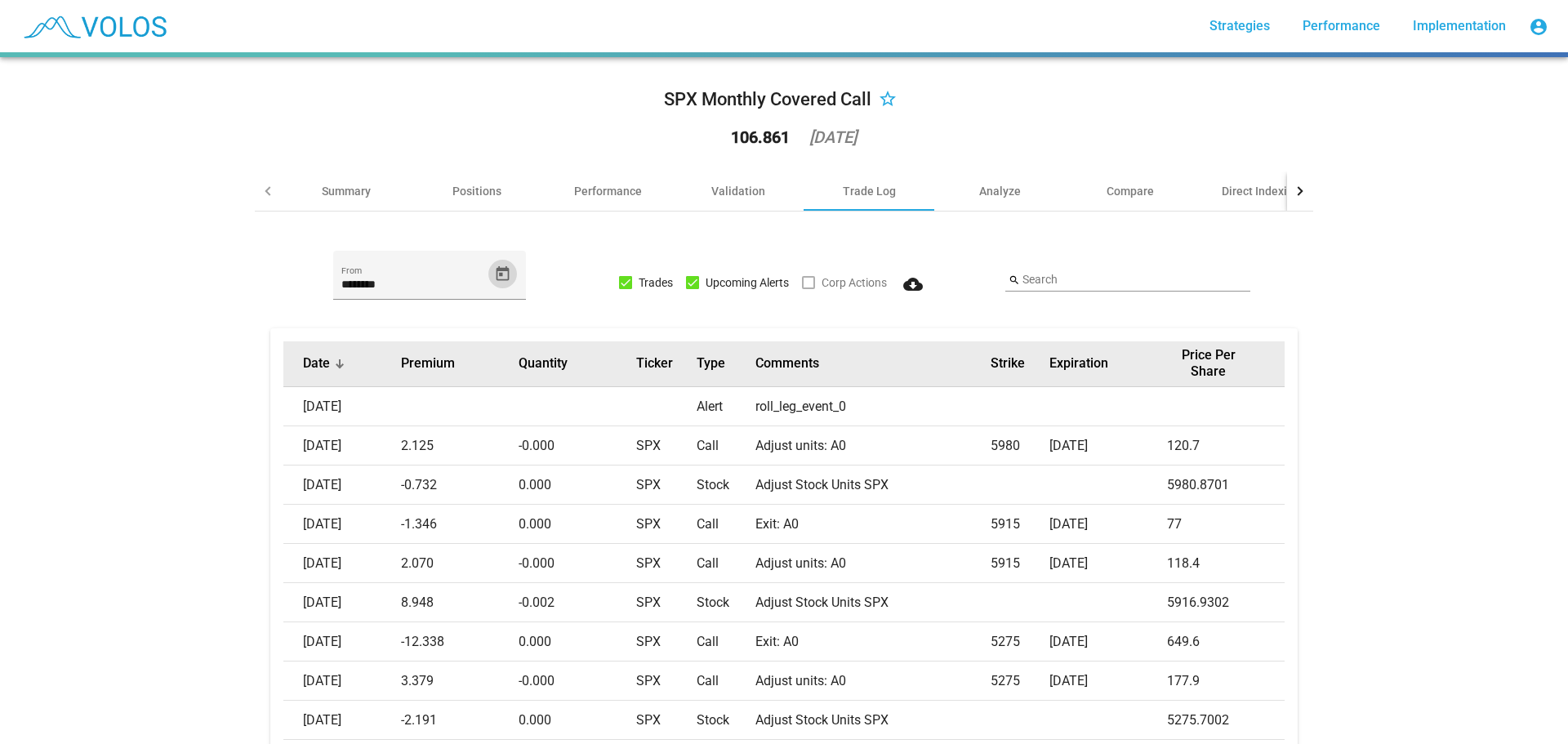
click at [324, 370] on button "Date" at bounding box center [316, 363] width 27 height 16
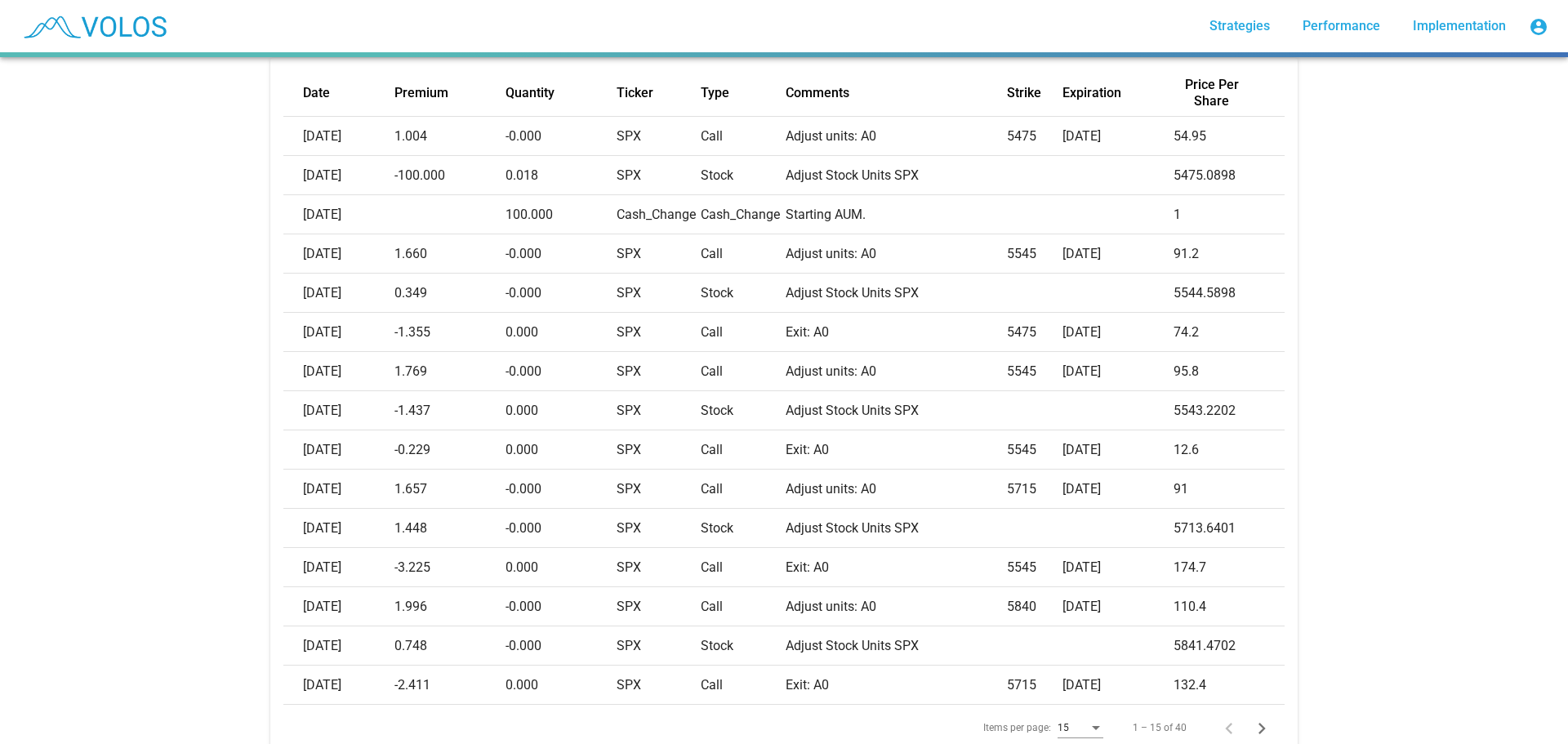
scroll to position [341, 0]
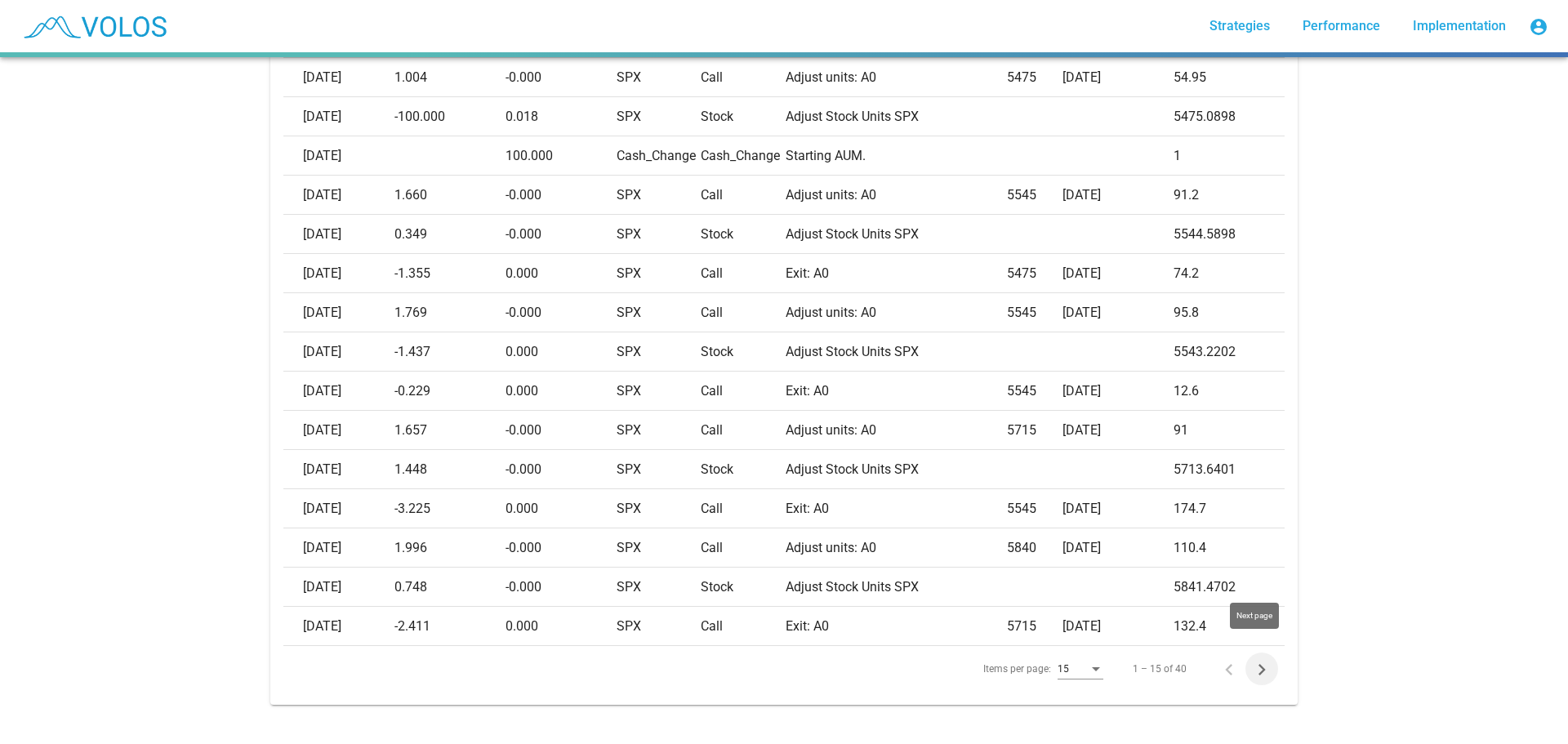
click at [1267, 663] on button "Next page" at bounding box center [1262, 668] width 33 height 33
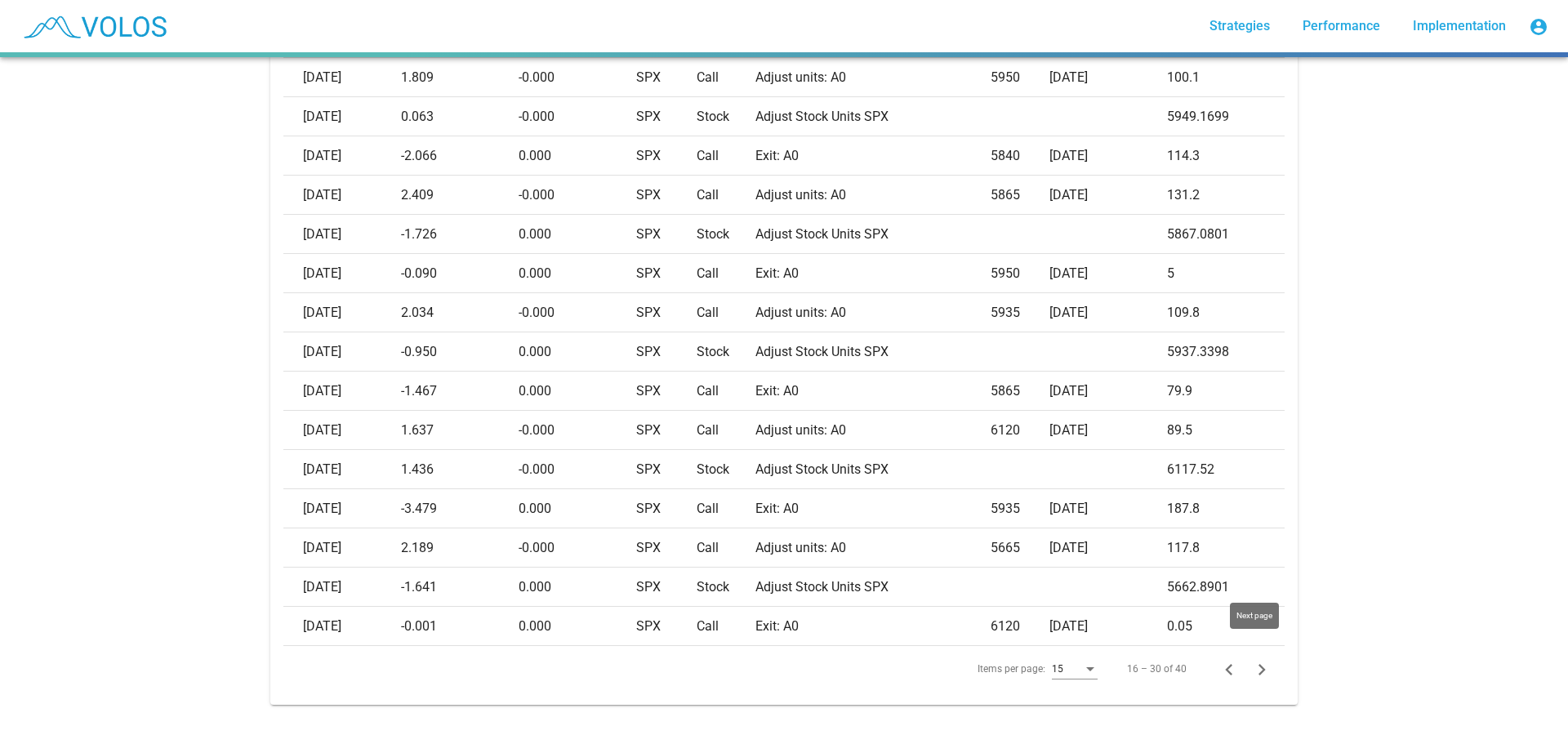
click at [1259, 658] on icon "Next page" at bounding box center [1262, 669] width 23 height 23
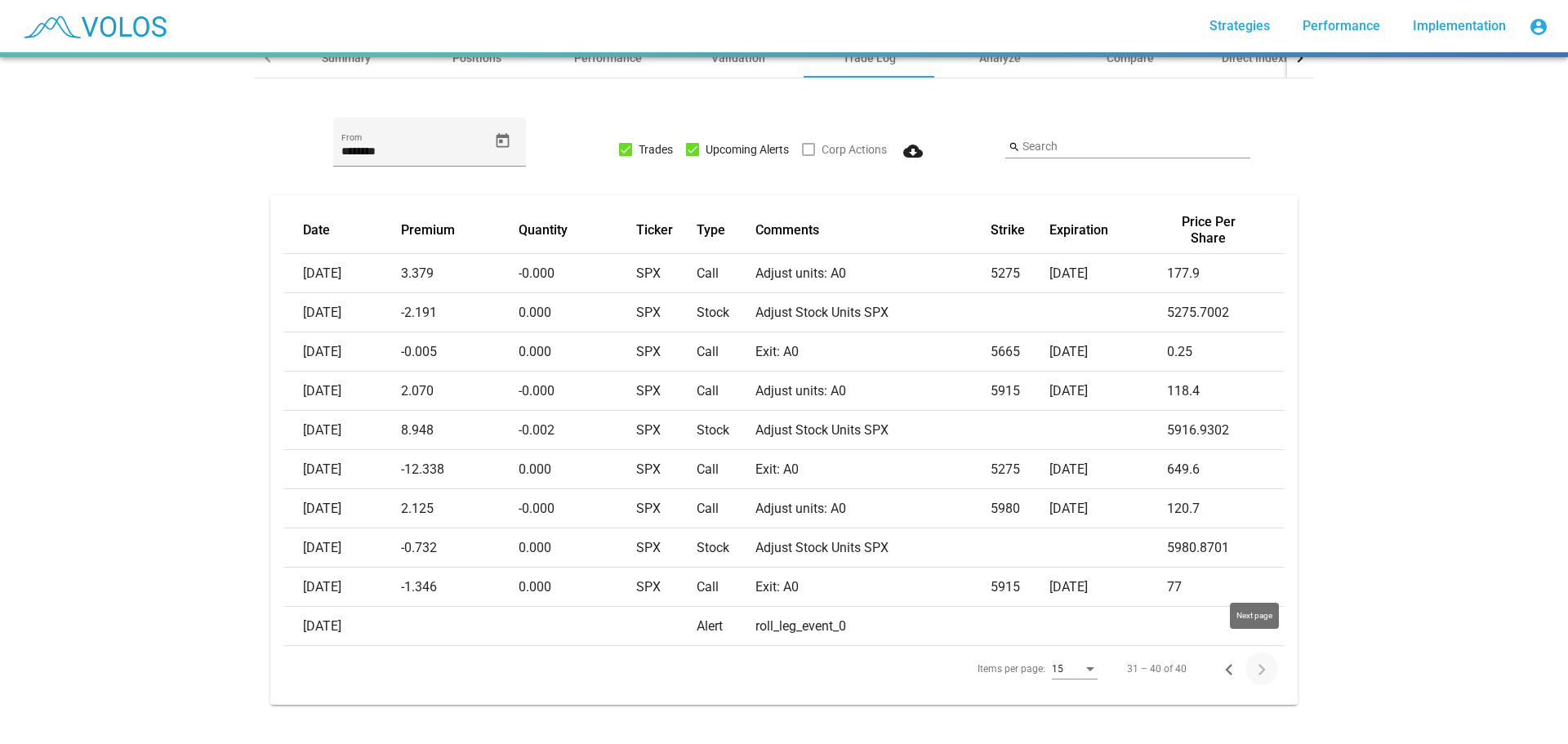
scroll to position [145, 0]
